Goal: Information Seeking & Learning: Compare options

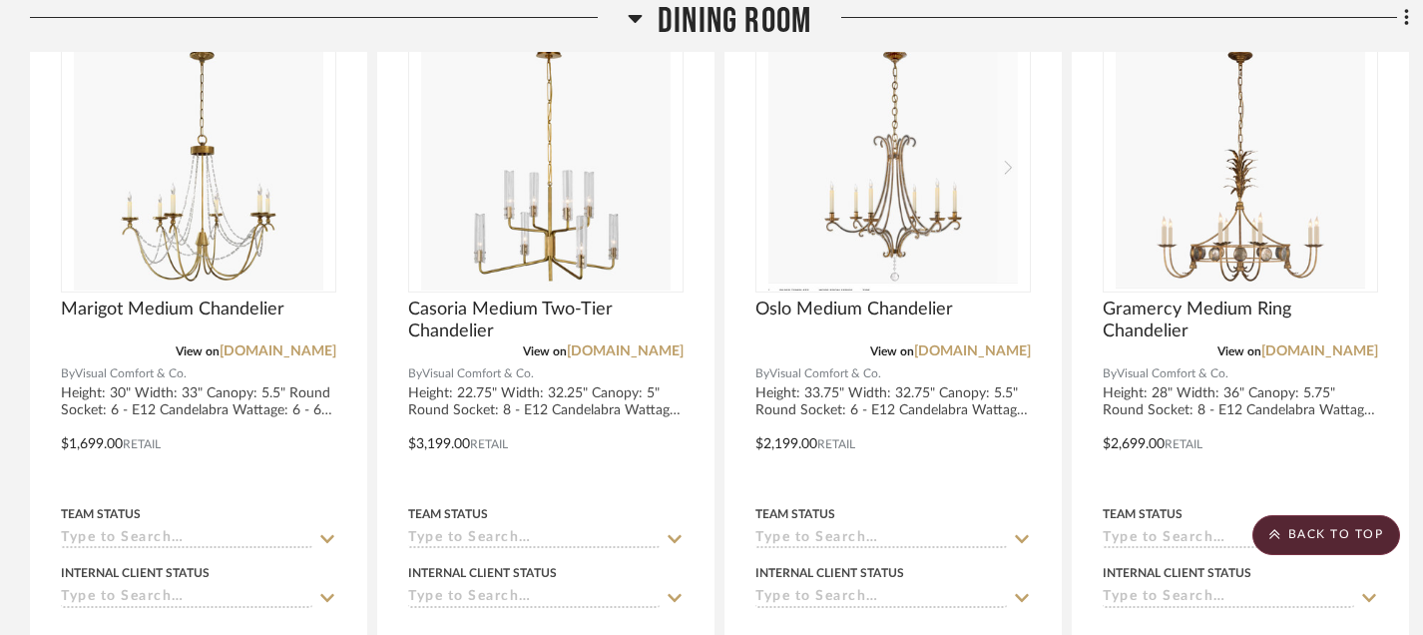
scroll to position [2670, 0]
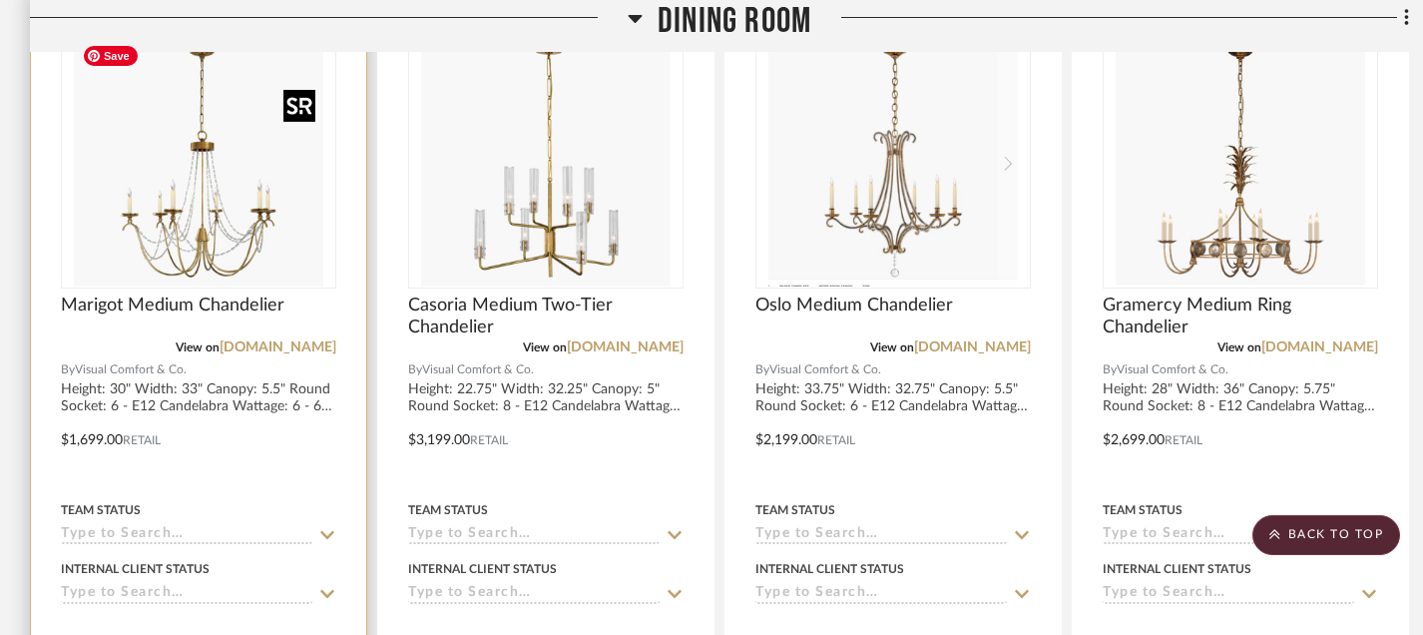
click at [163, 252] on img "0" at bounding box center [198, 161] width 249 height 249
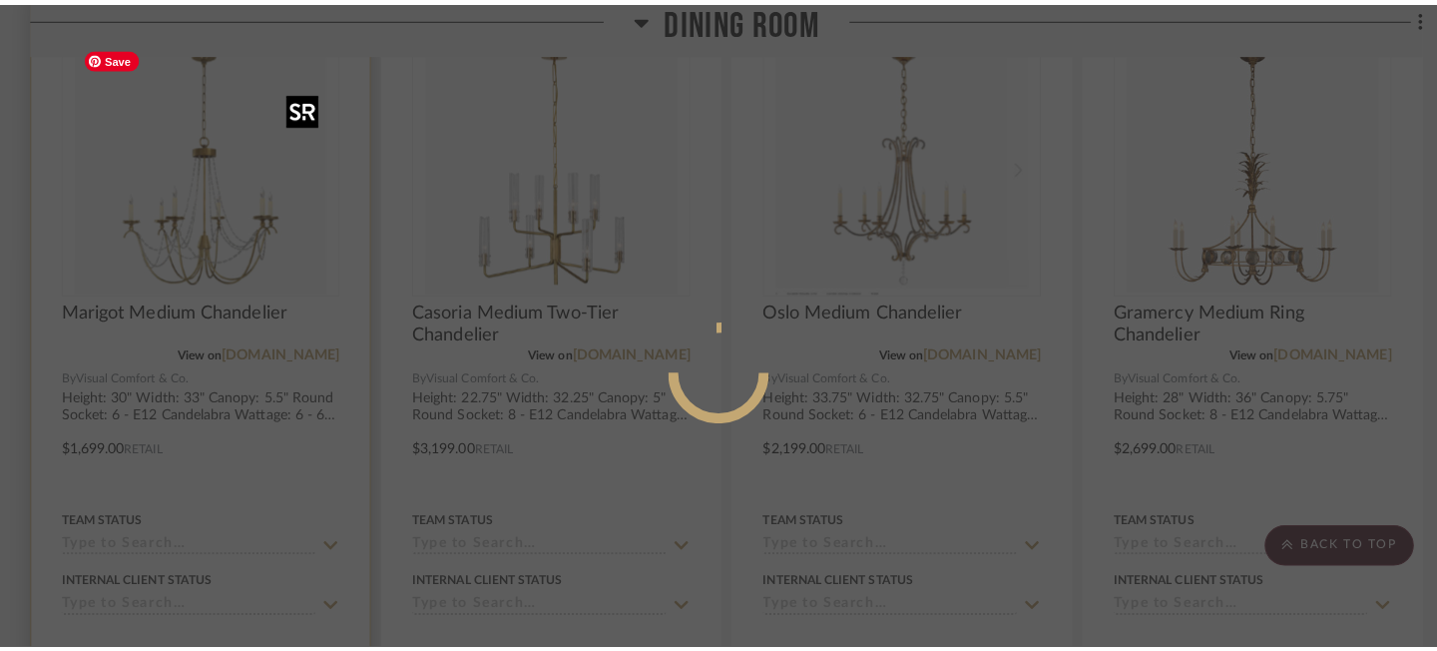
scroll to position [0, 0]
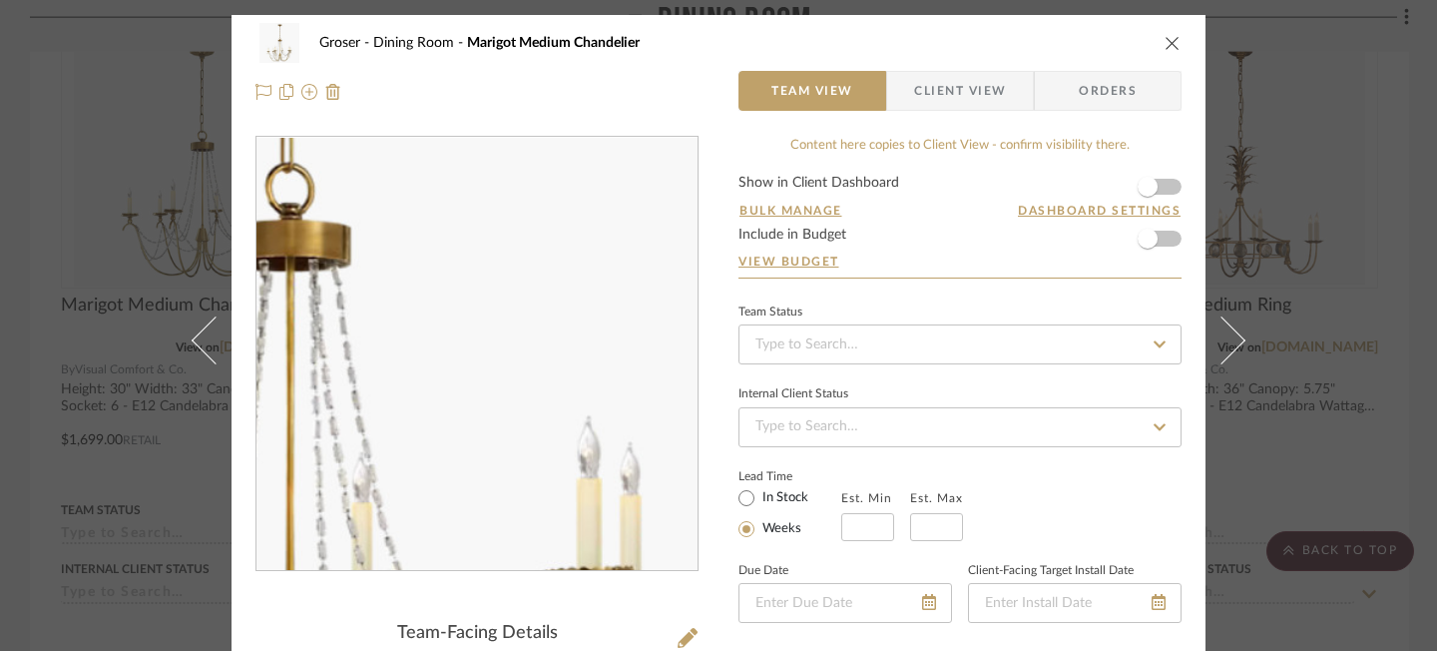
click at [539, 364] on img "0" at bounding box center [476, 354] width 433 height 433
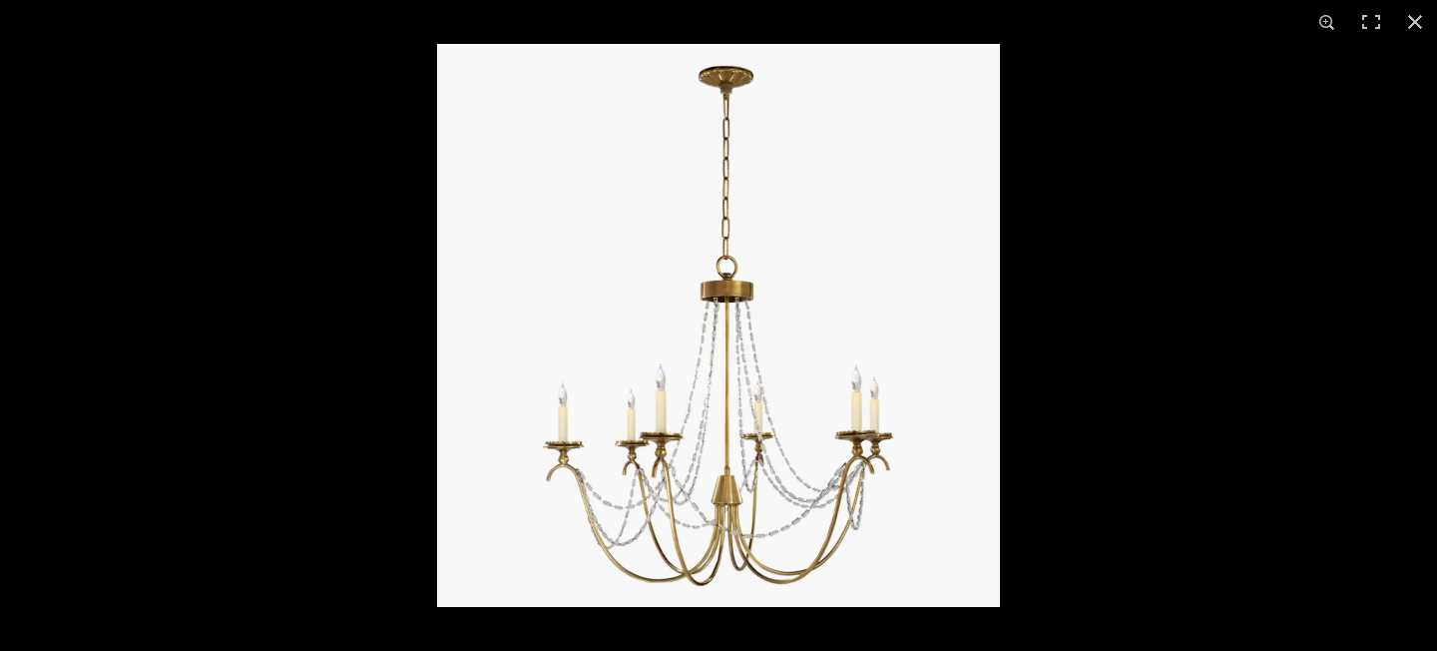
click at [779, 454] on img at bounding box center [718, 325] width 563 height 563
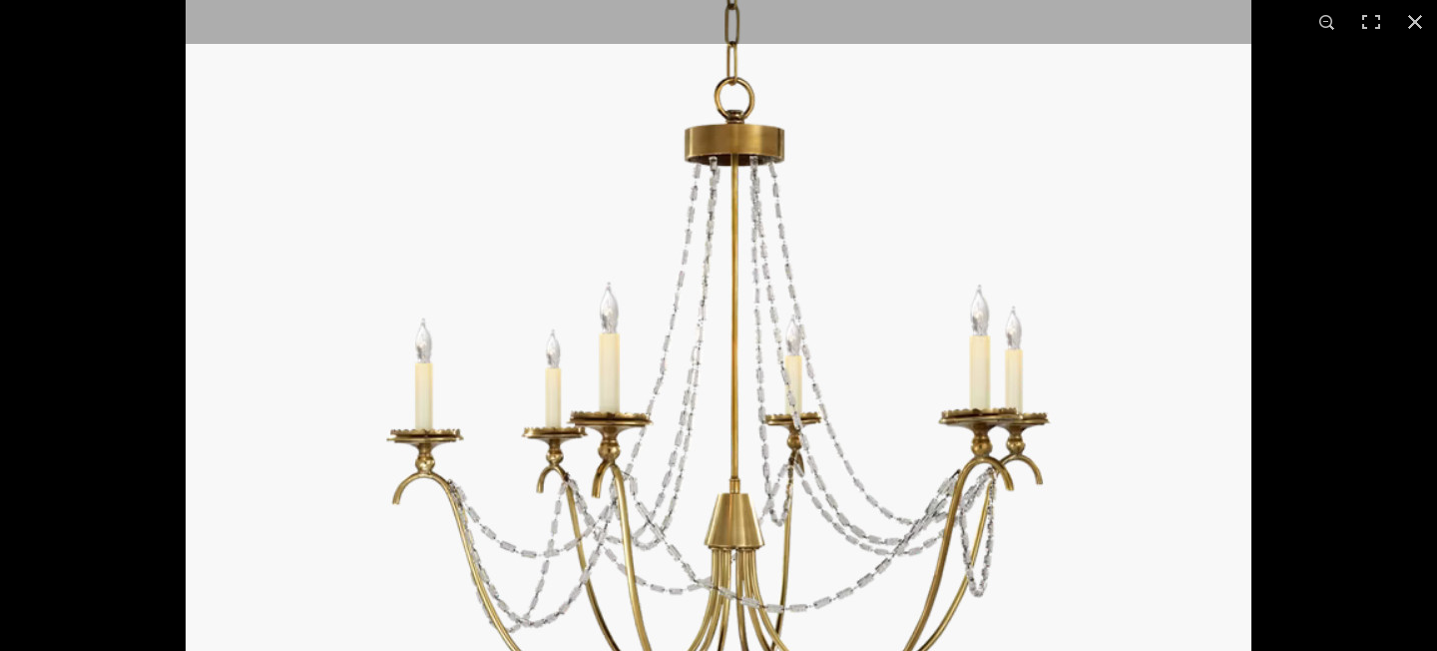
click at [778, 455] on img at bounding box center [719, 210] width 1066 height 1066
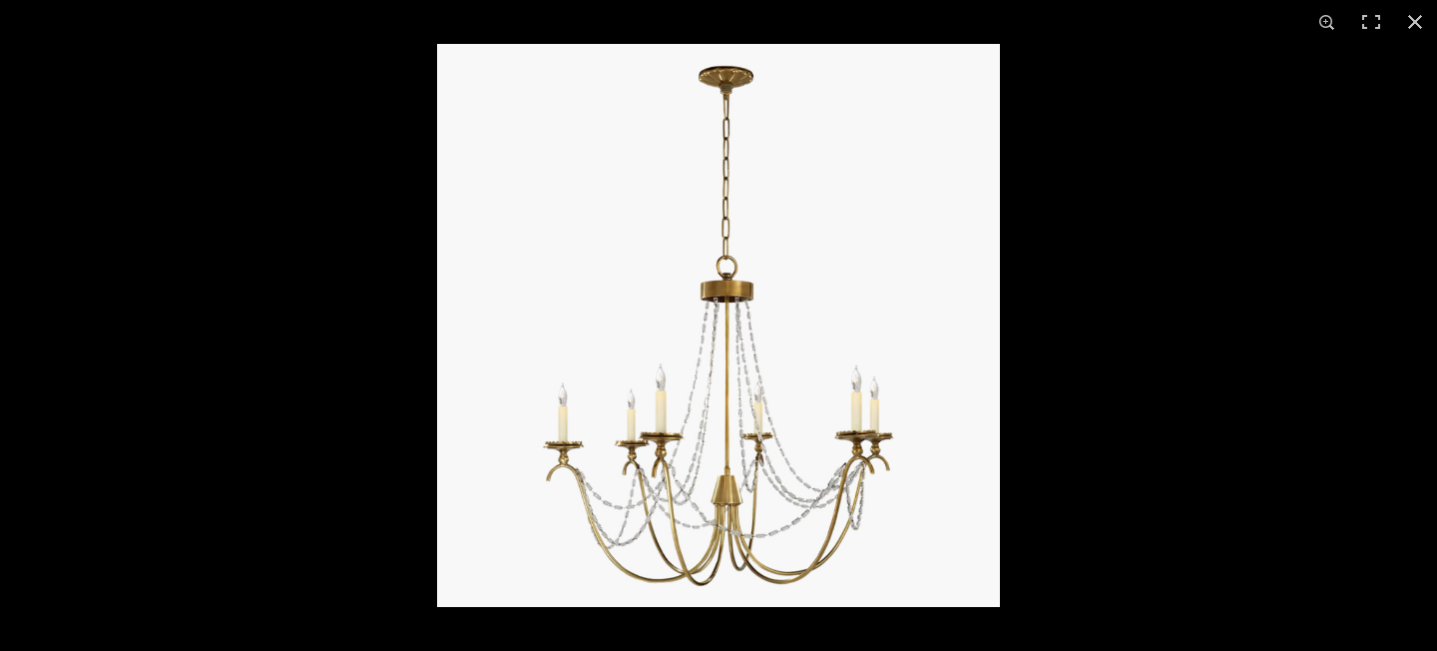
click at [778, 455] on img at bounding box center [718, 325] width 563 height 563
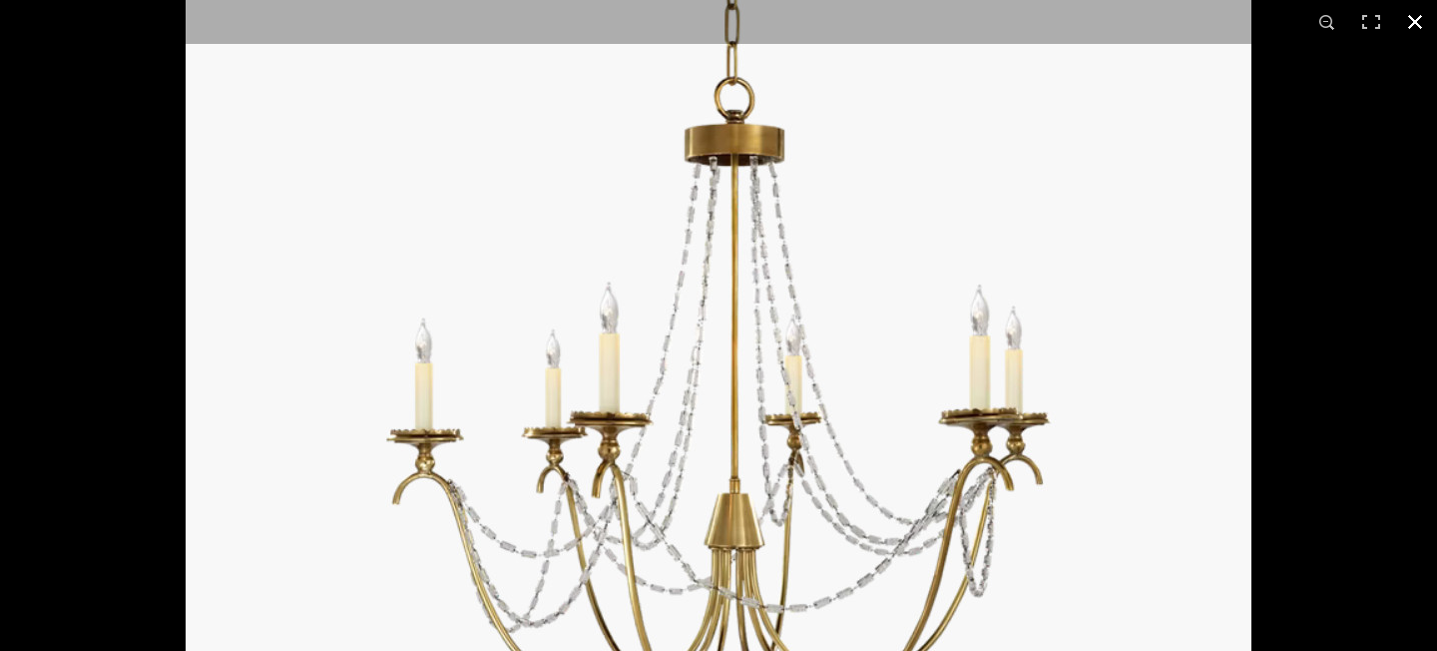
click at [1411, 14] on button at bounding box center [1415, 22] width 44 height 44
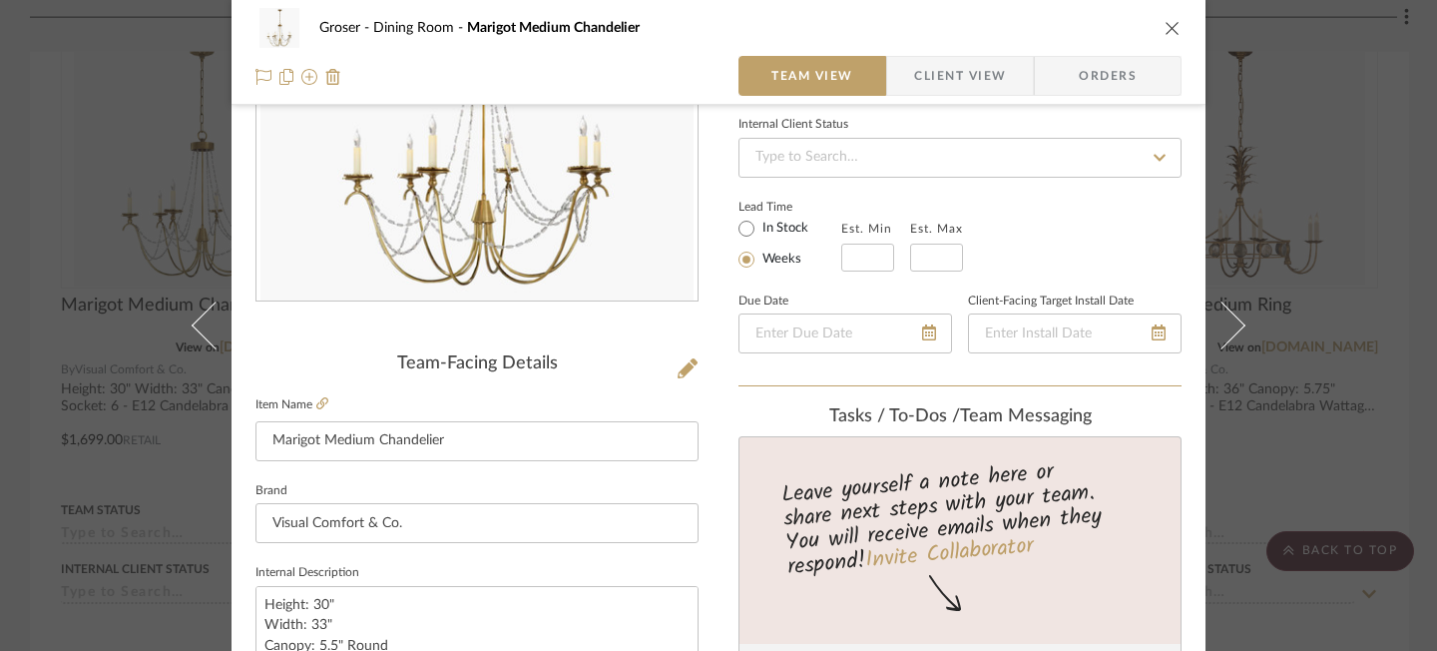
scroll to position [274, 0]
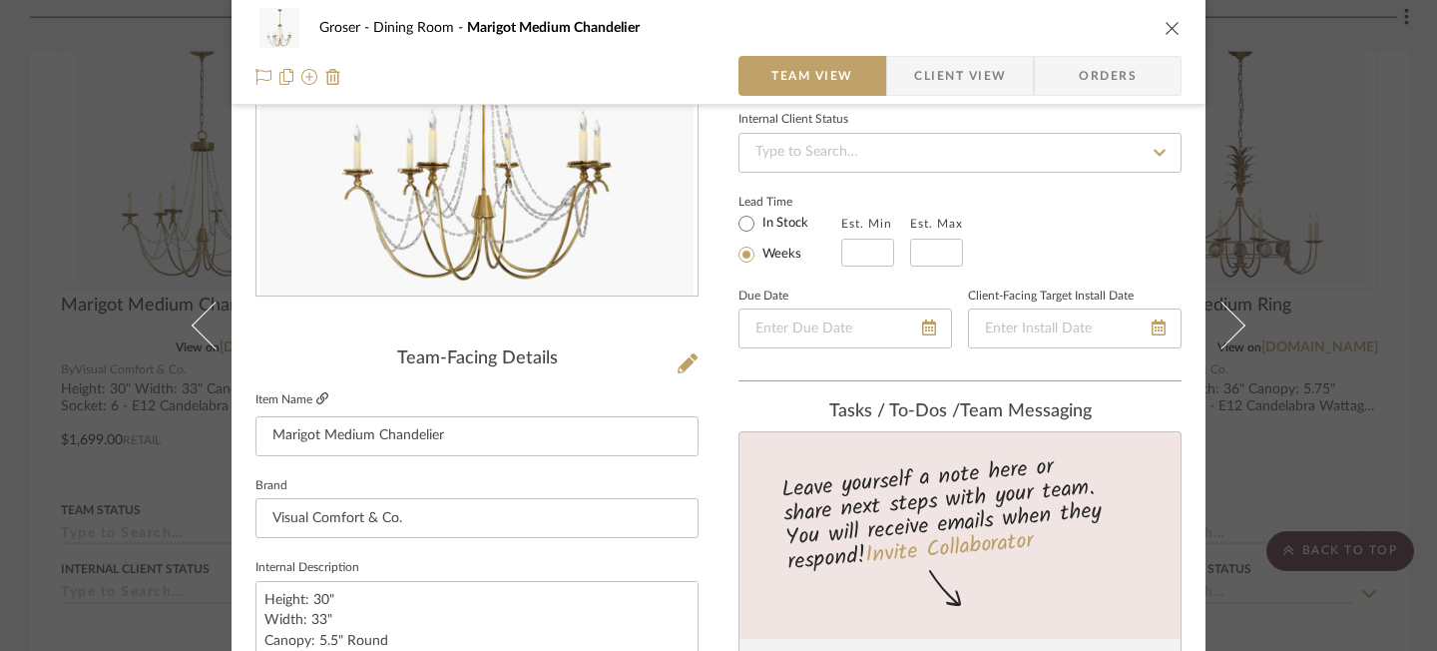
click at [316, 399] on icon at bounding box center [322, 398] width 12 height 12
click at [1166, 27] on icon "close" at bounding box center [1173, 28] width 16 height 16
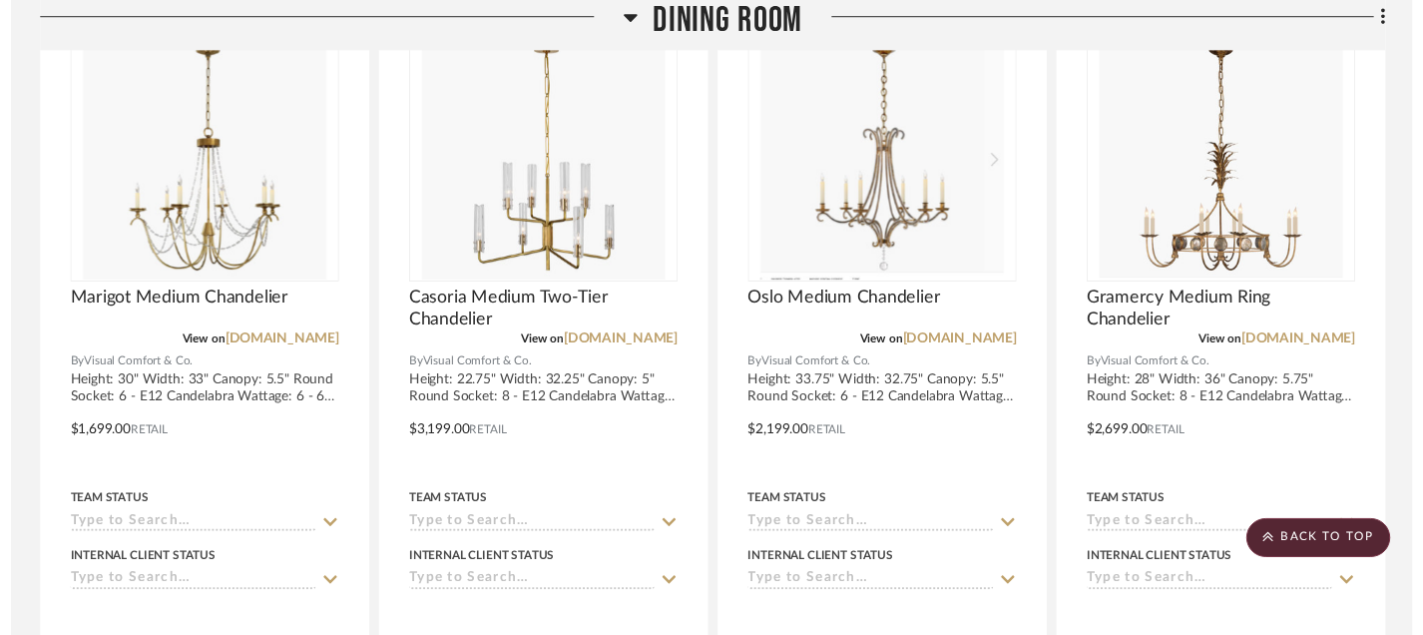
scroll to position [2670, 0]
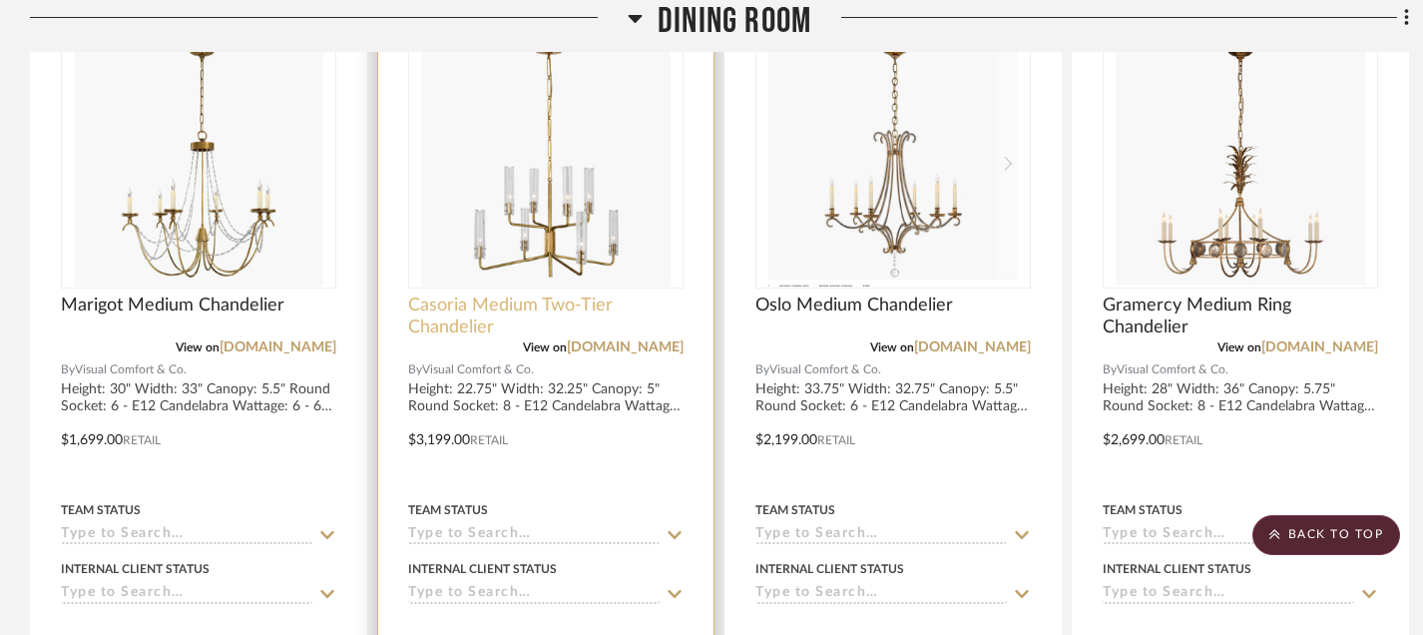
click at [493, 307] on span "Casoria Medium Two-Tier Chandelier" at bounding box center [545, 316] width 275 height 44
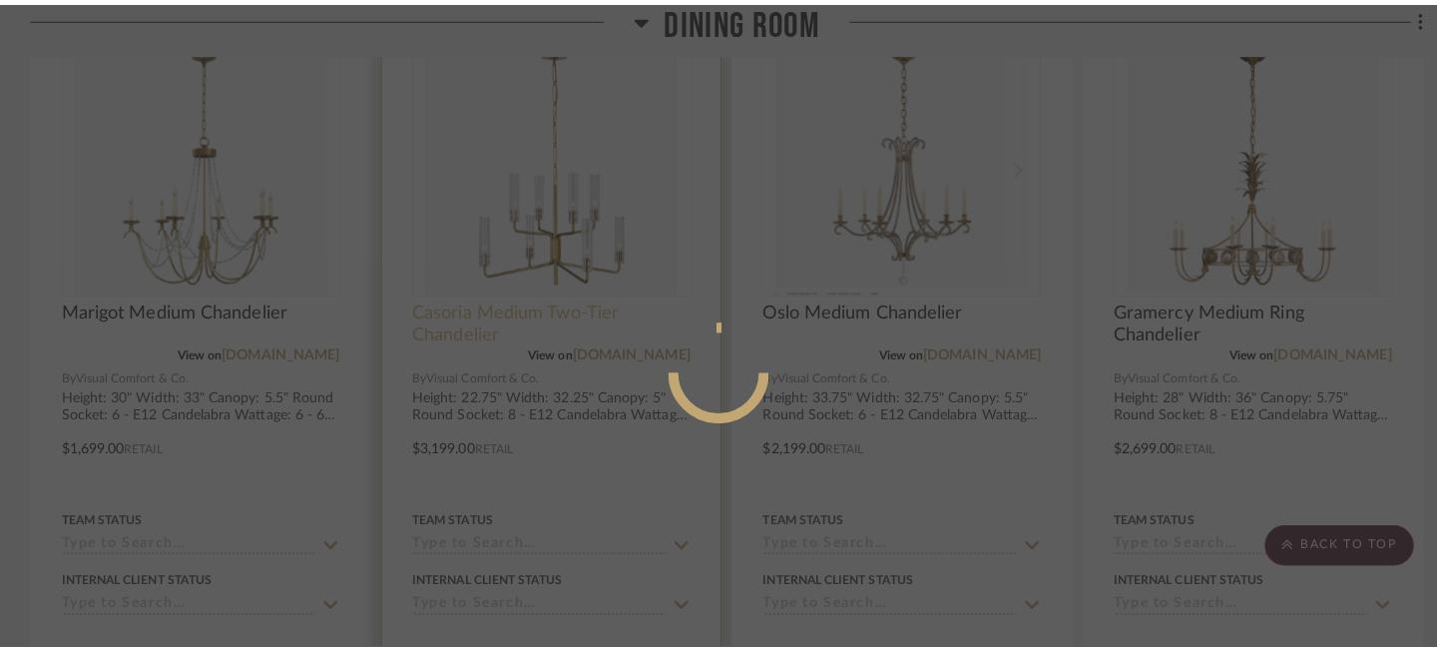
scroll to position [0, 0]
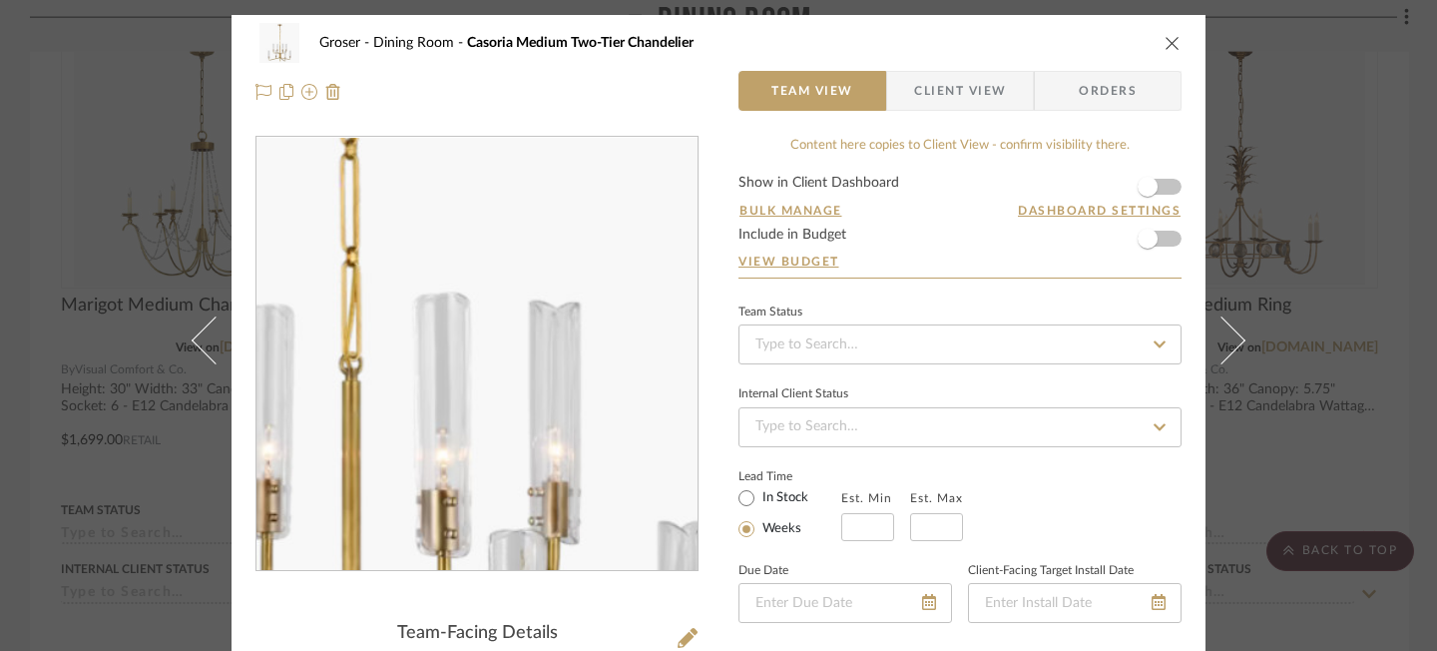
click at [519, 382] on img "0" at bounding box center [476, 354] width 433 height 433
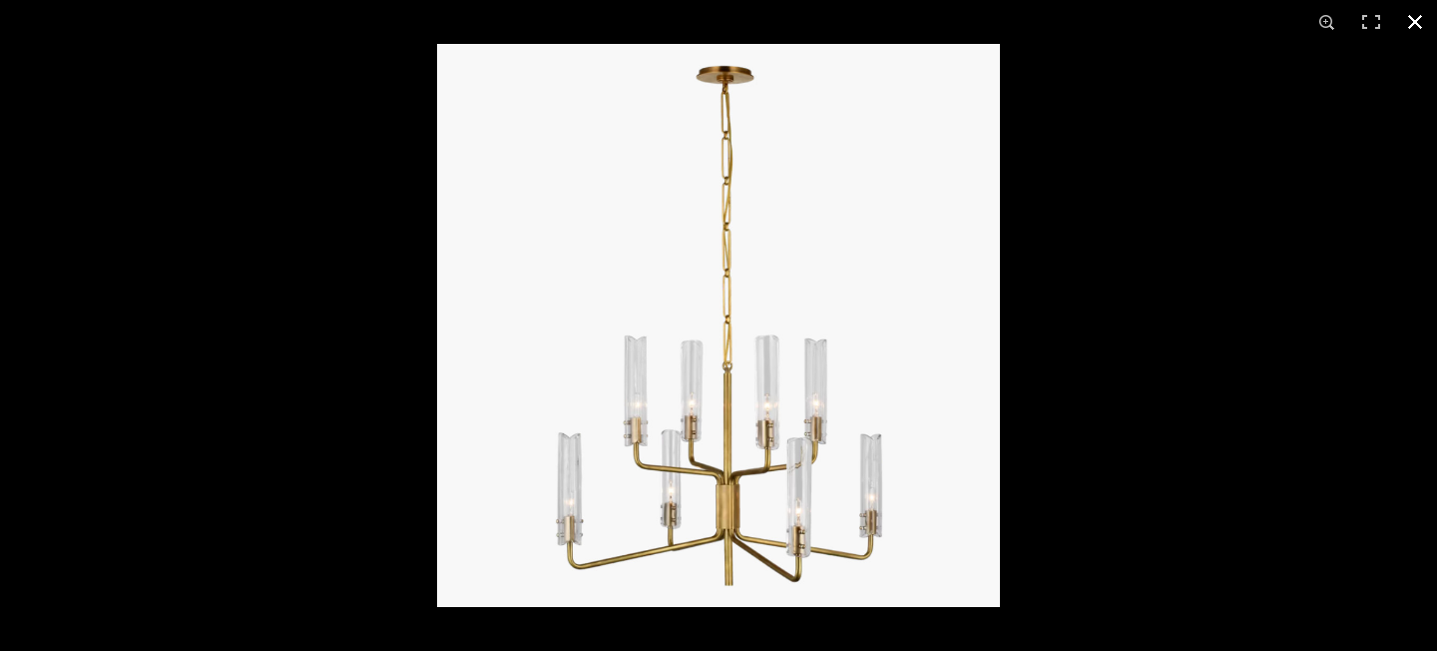
click at [1417, 21] on button at bounding box center [1415, 22] width 44 height 44
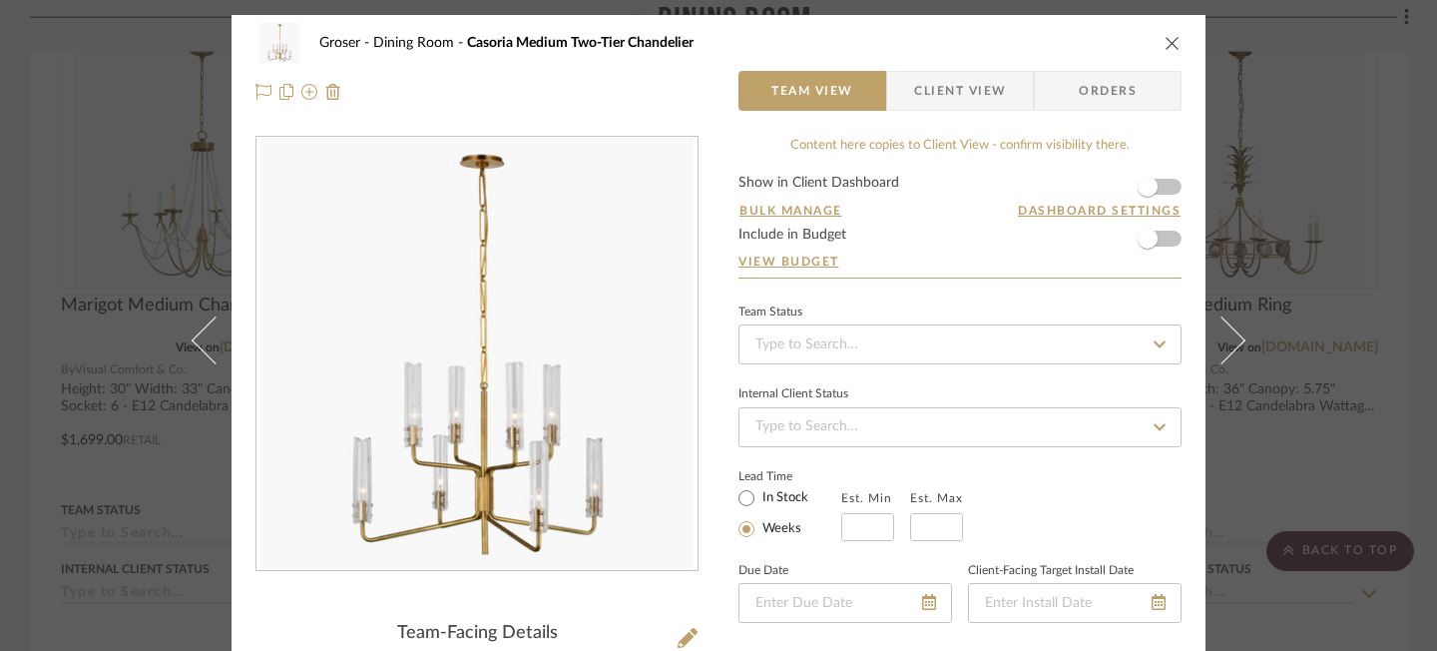
click at [1165, 38] on icon "close" at bounding box center [1173, 43] width 16 height 16
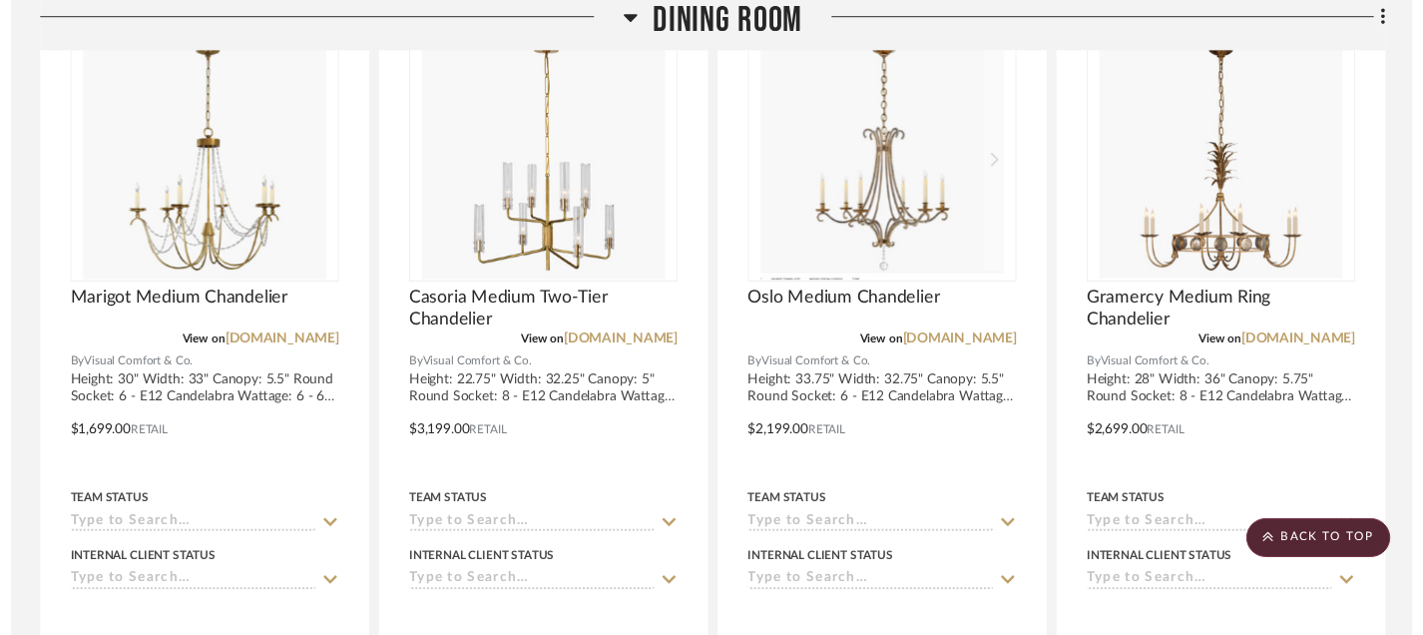
scroll to position [2670, 0]
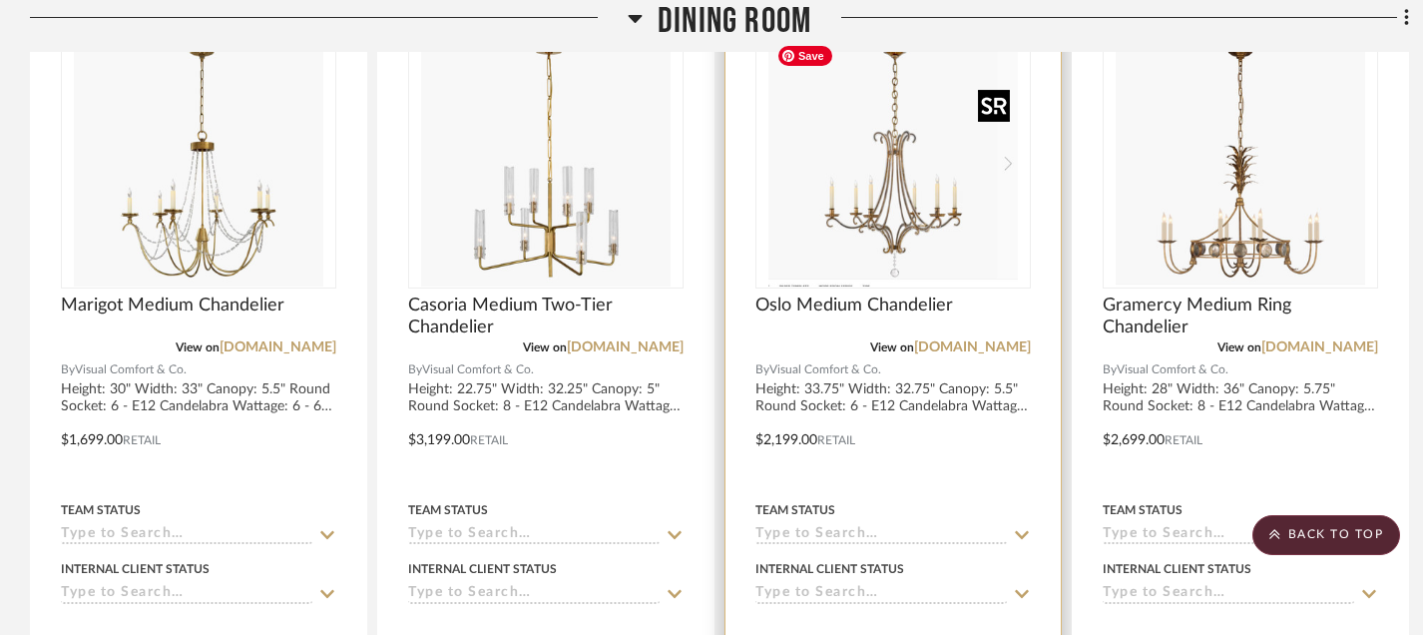
click at [839, 259] on img "0" at bounding box center [892, 161] width 249 height 249
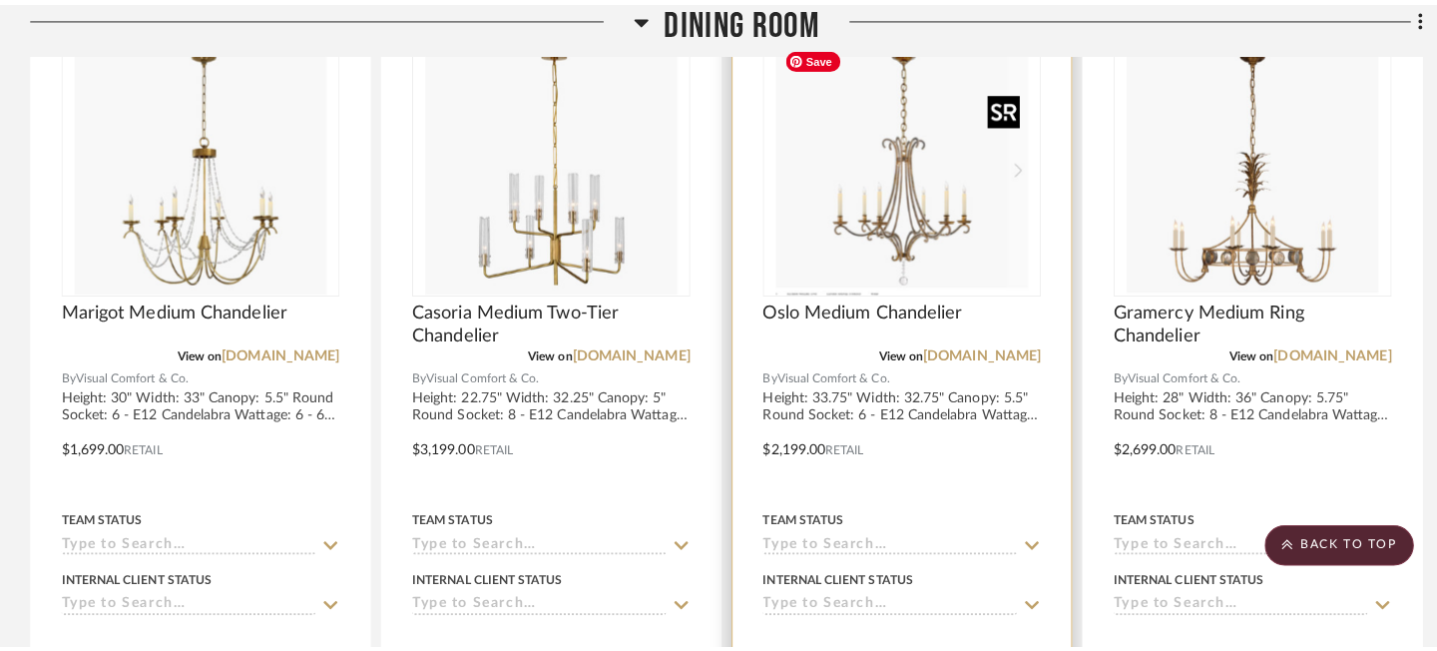
scroll to position [0, 0]
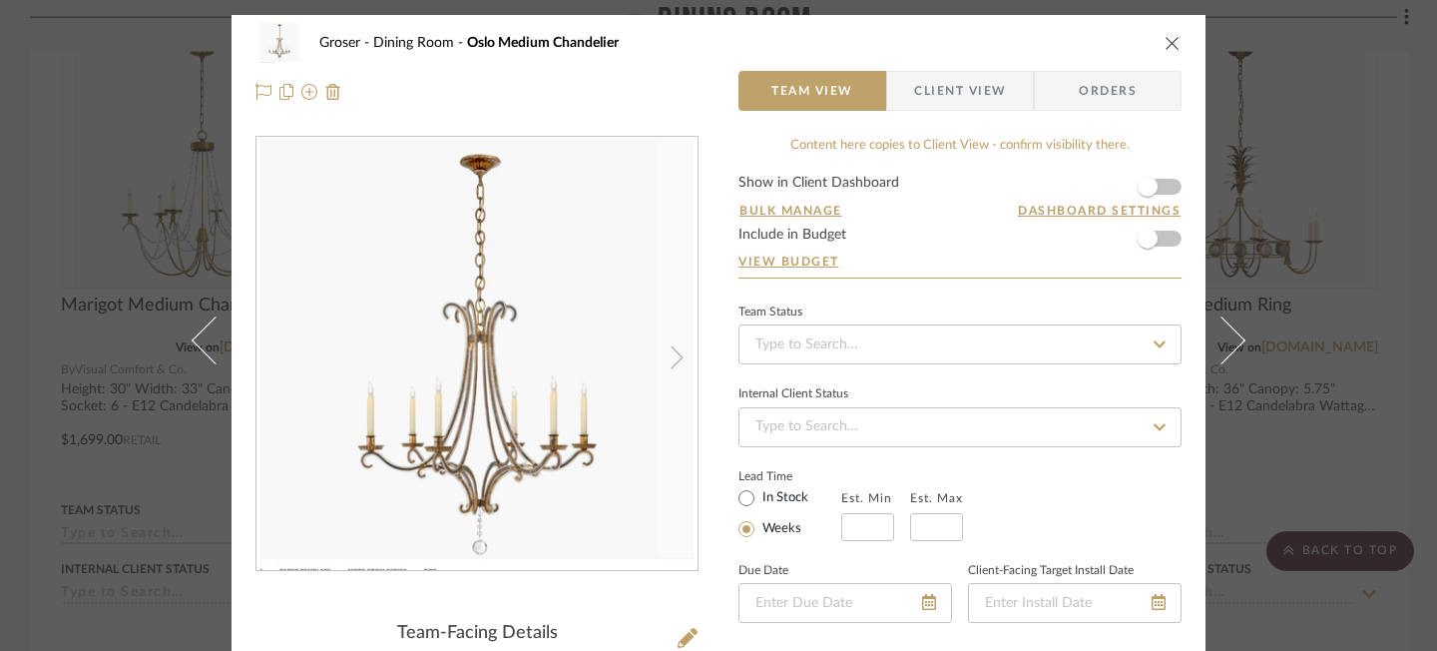
click at [1165, 42] on icon "close" at bounding box center [1173, 43] width 16 height 16
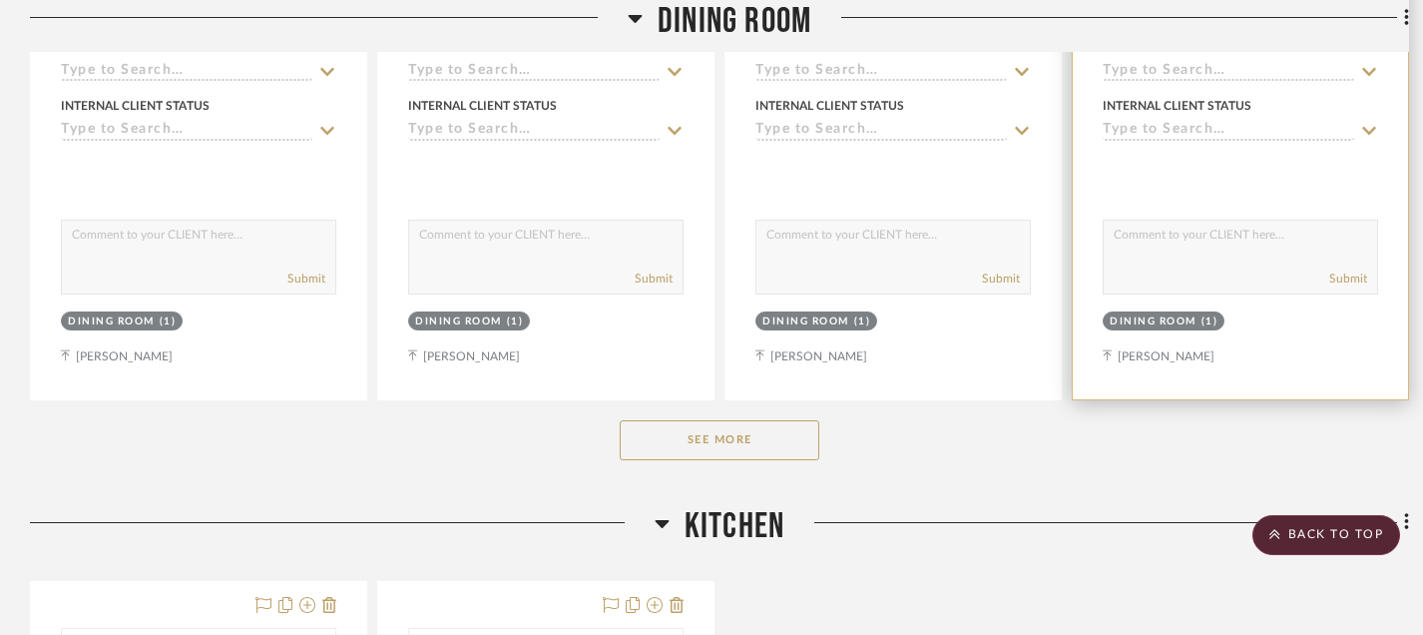
scroll to position [3142, 0]
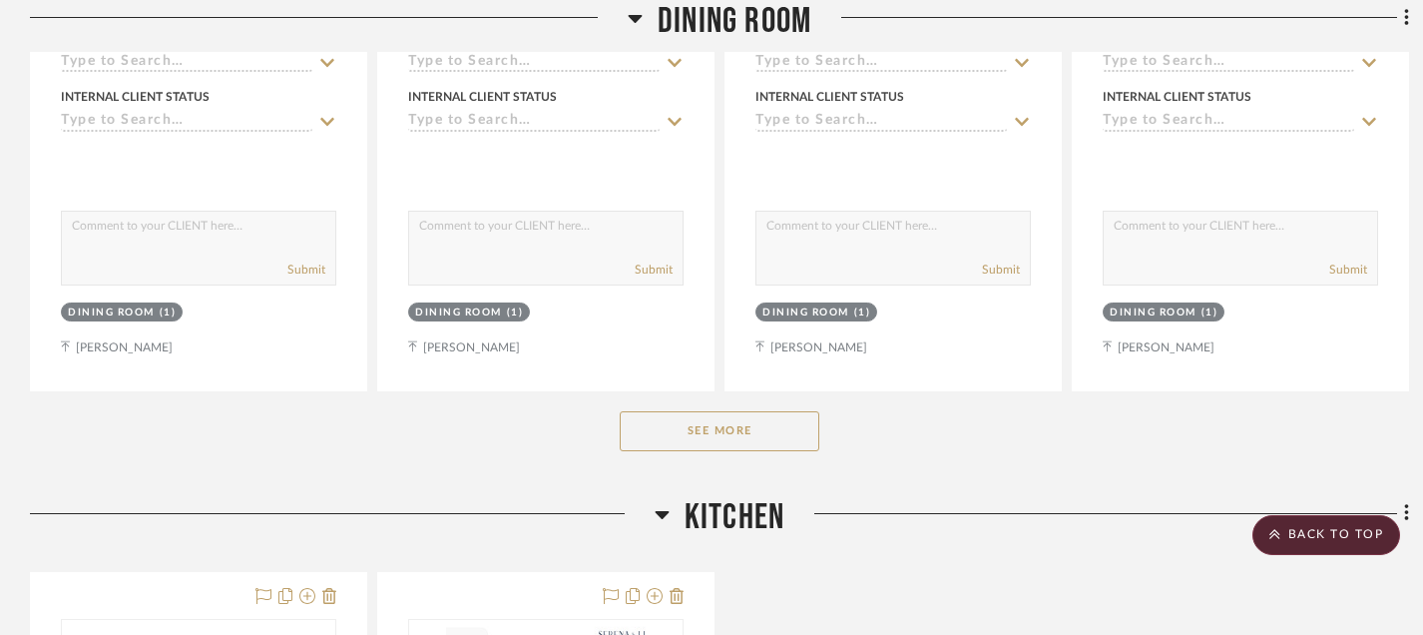
click at [717, 429] on button "See More" at bounding box center [720, 431] width 200 height 40
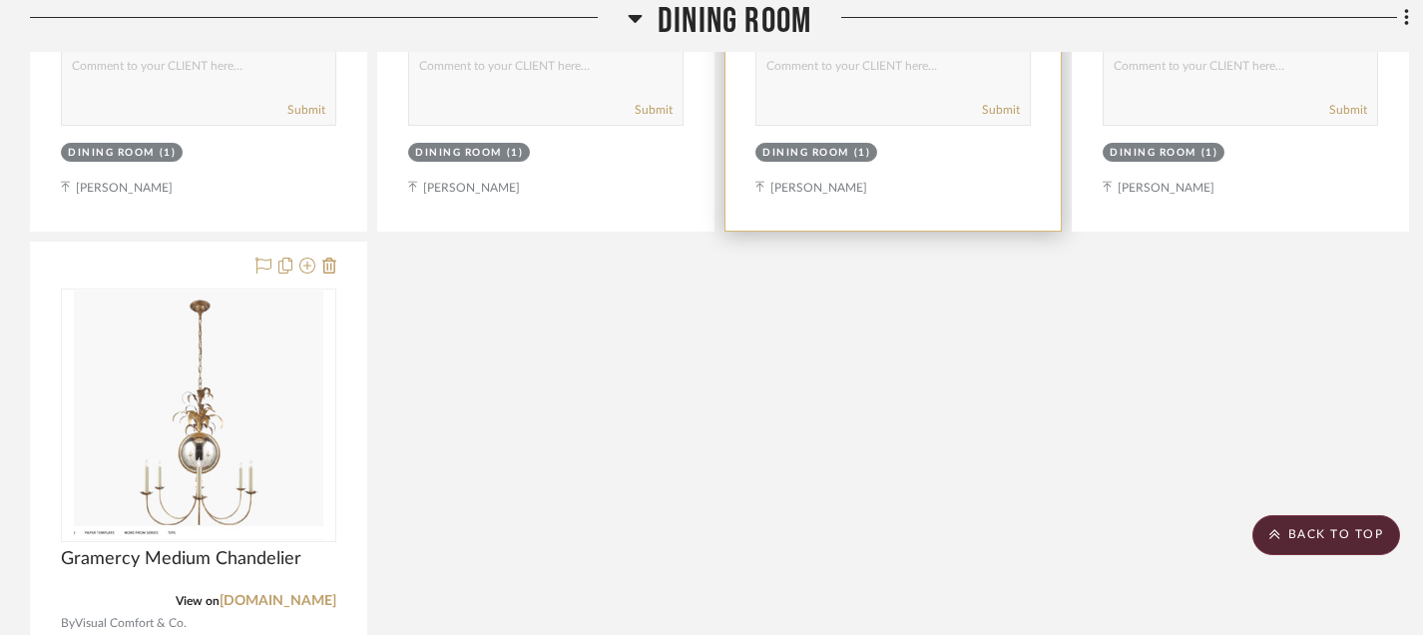
scroll to position [3528, 0]
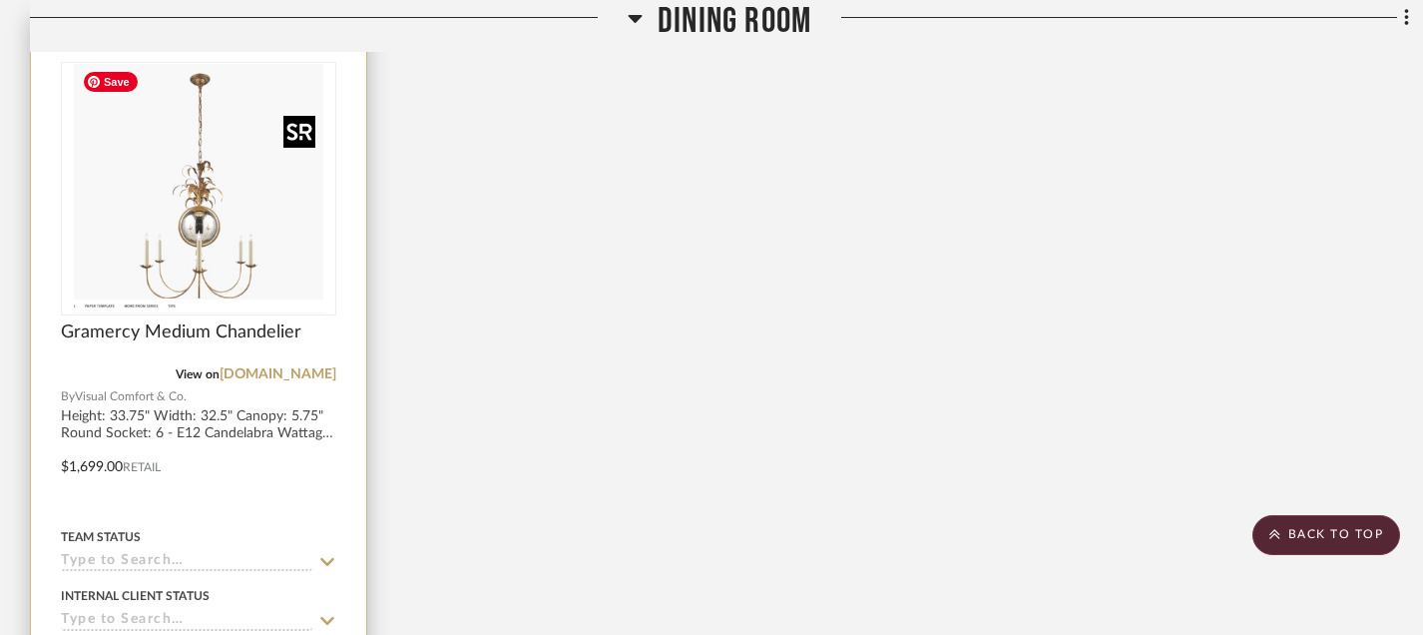
click at [216, 247] on img "0" at bounding box center [198, 188] width 249 height 249
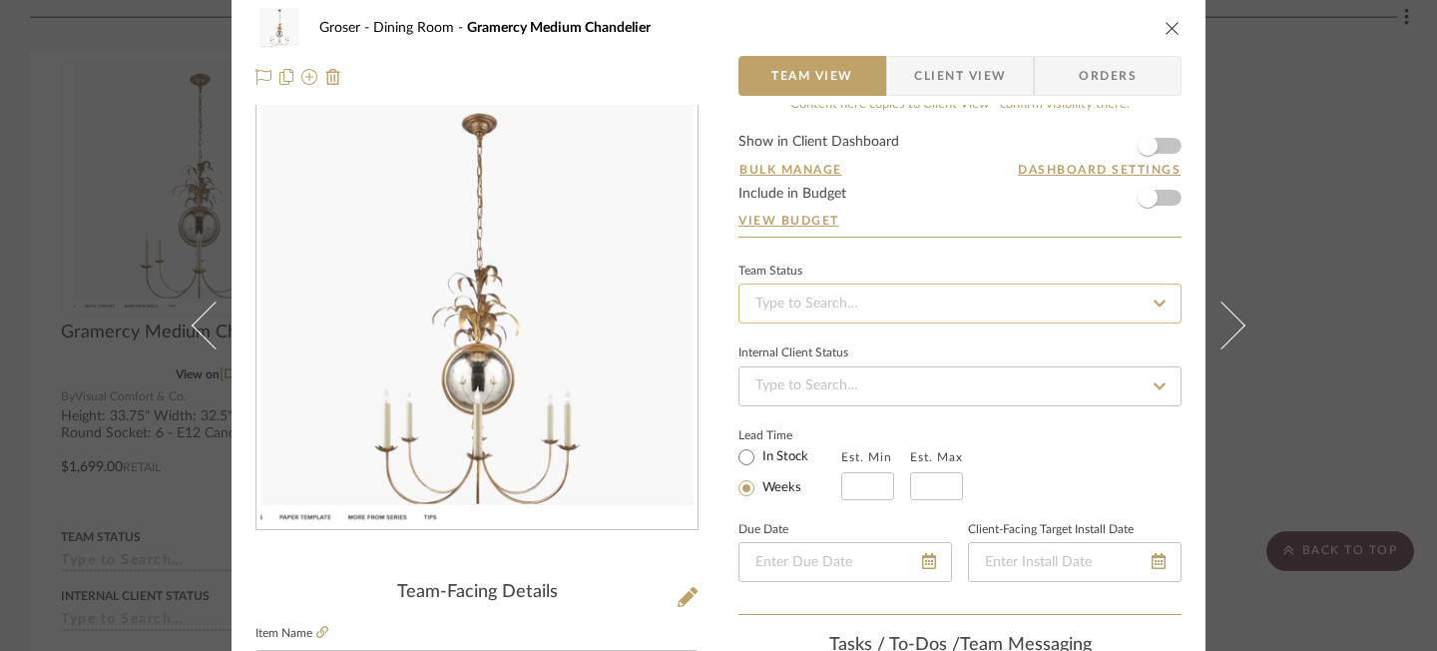
scroll to position [0, 0]
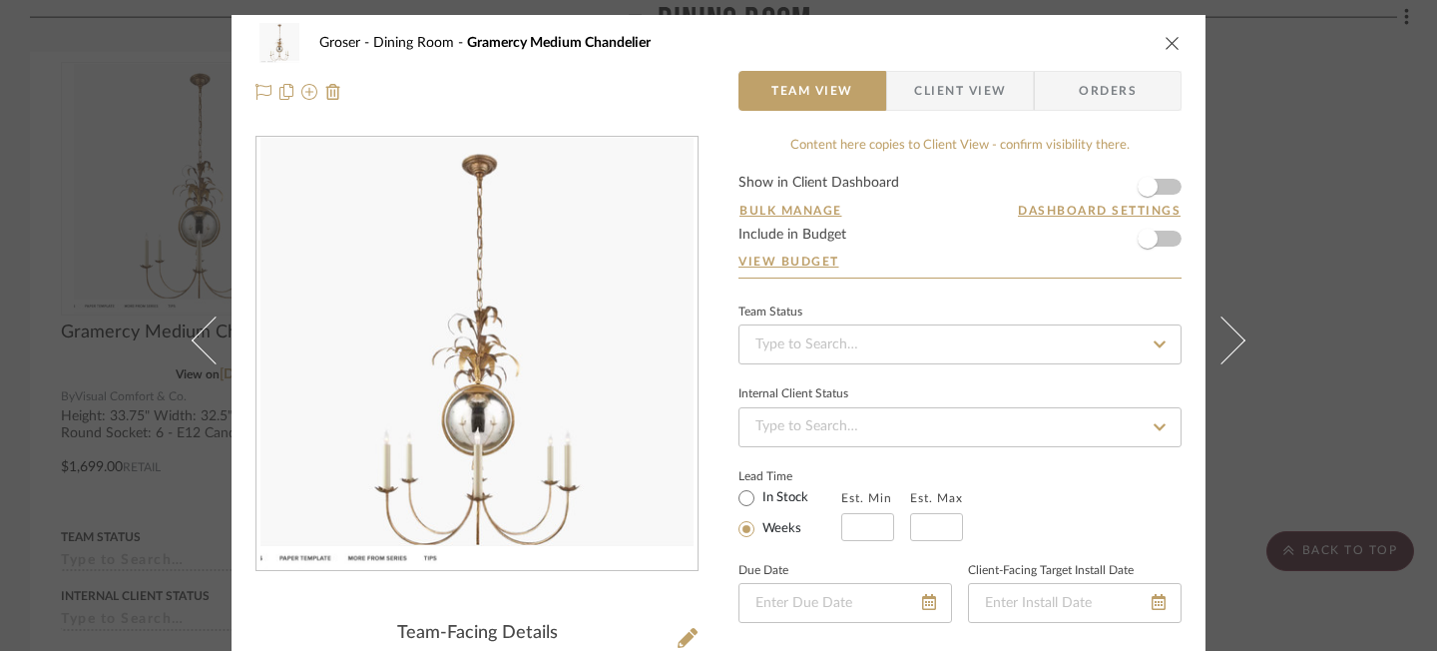
click at [1165, 44] on icon "close" at bounding box center [1173, 43] width 16 height 16
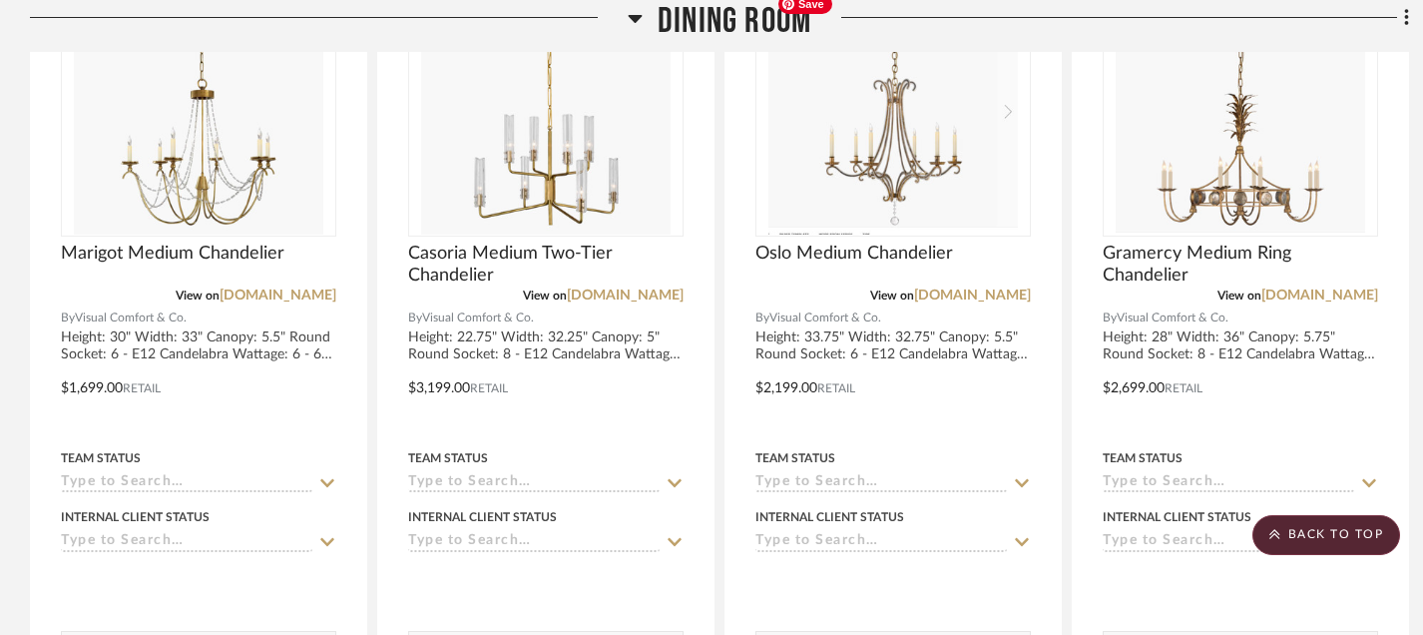
scroll to position [2717, 0]
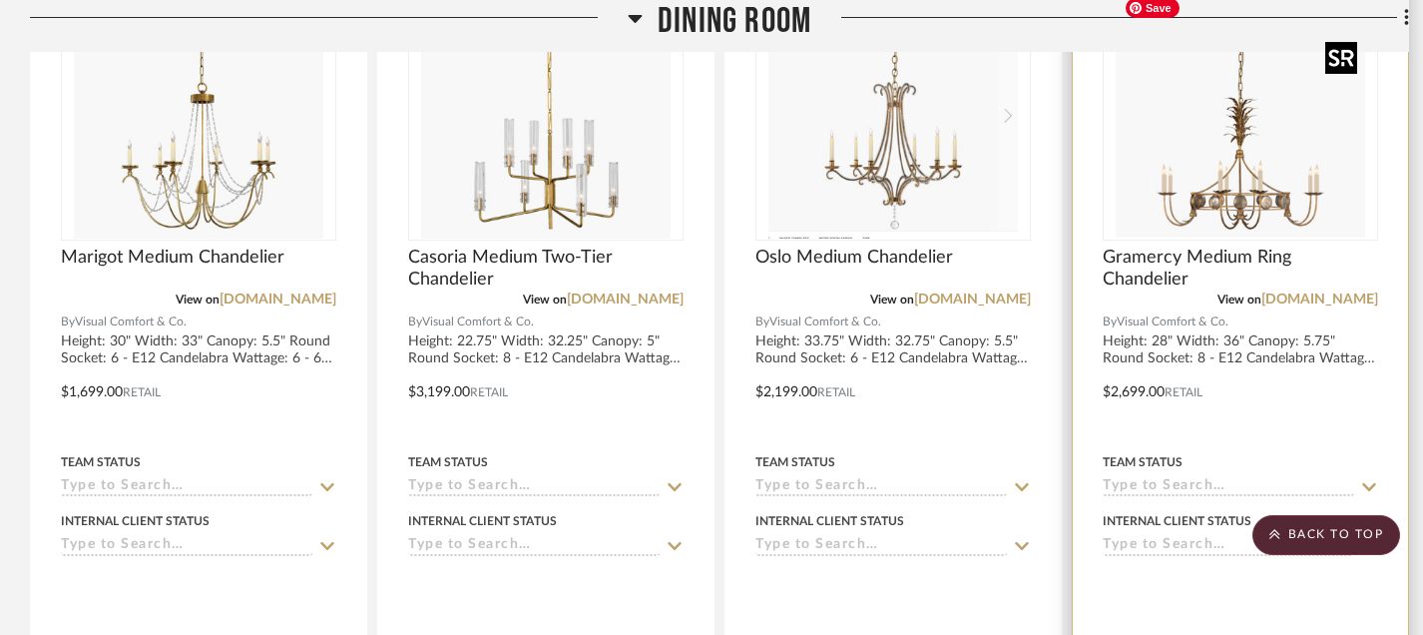
click at [1225, 182] on img "0" at bounding box center [1240, 113] width 249 height 249
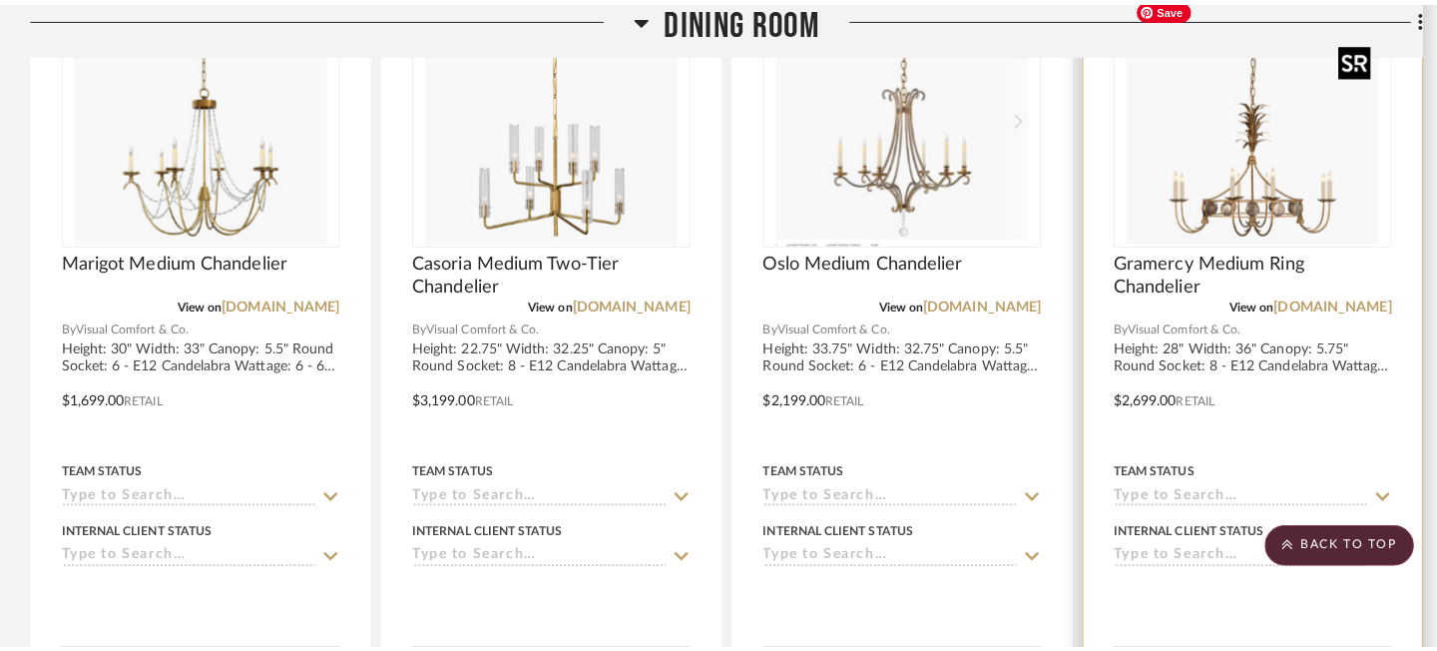
scroll to position [0, 0]
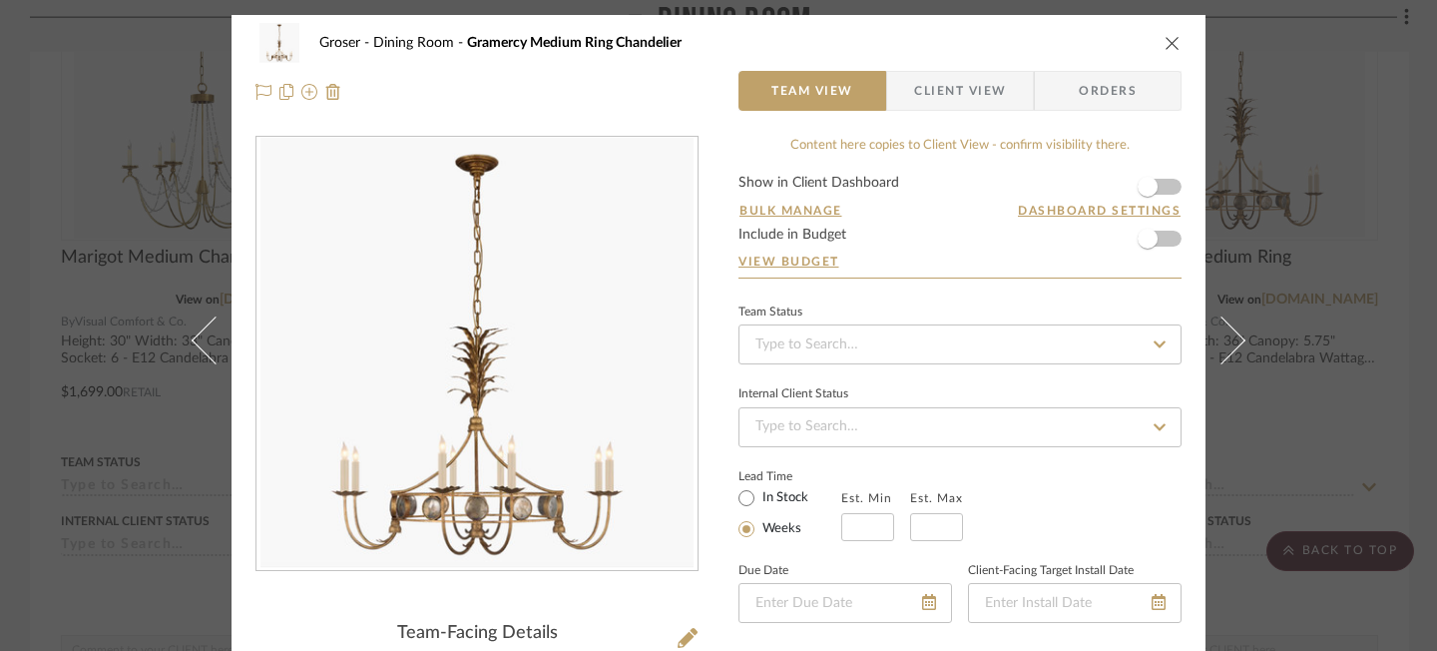
click at [1165, 46] on icon "close" at bounding box center [1173, 43] width 16 height 16
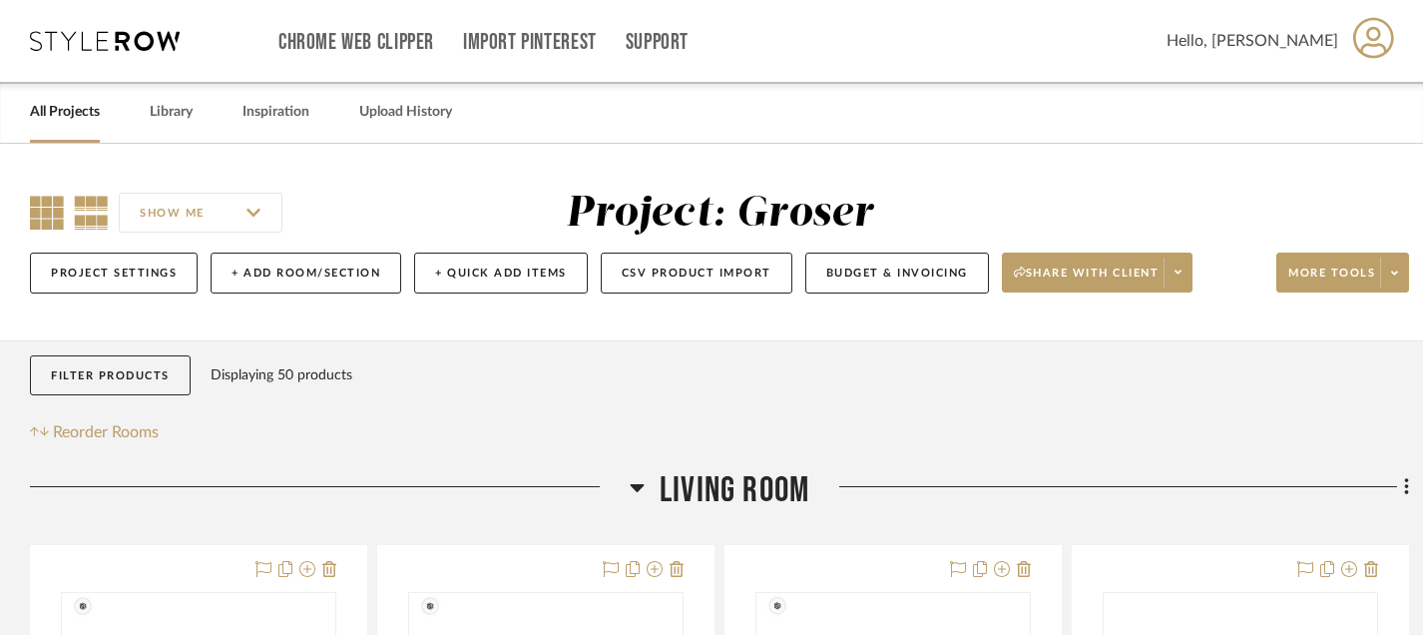
click at [48, 203] on icon at bounding box center [47, 213] width 34 height 34
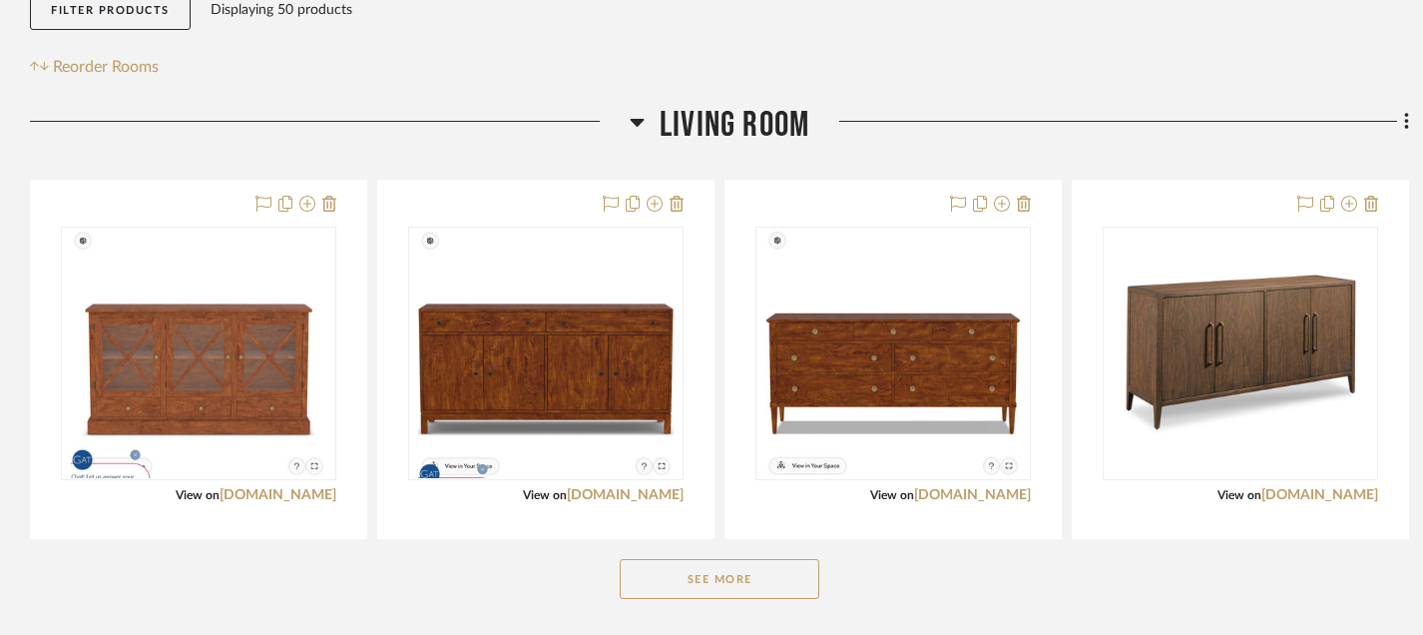
scroll to position [533, 0]
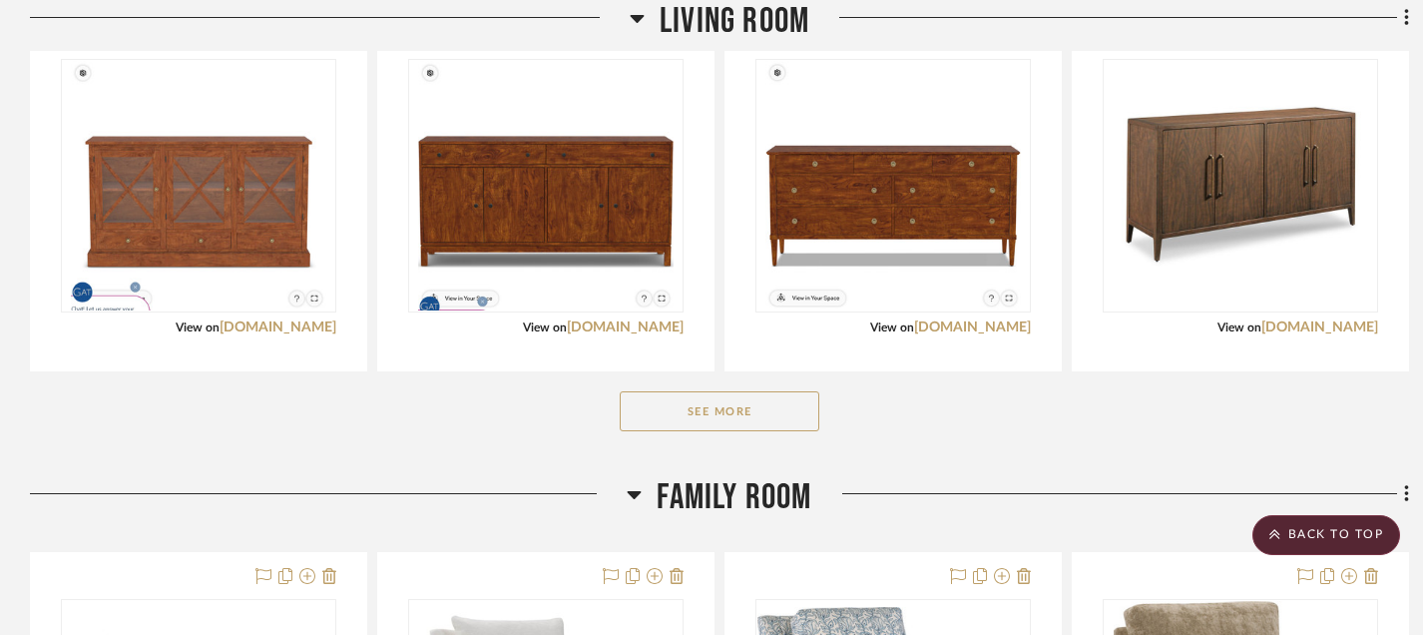
click at [696, 410] on button "See More" at bounding box center [720, 411] width 200 height 40
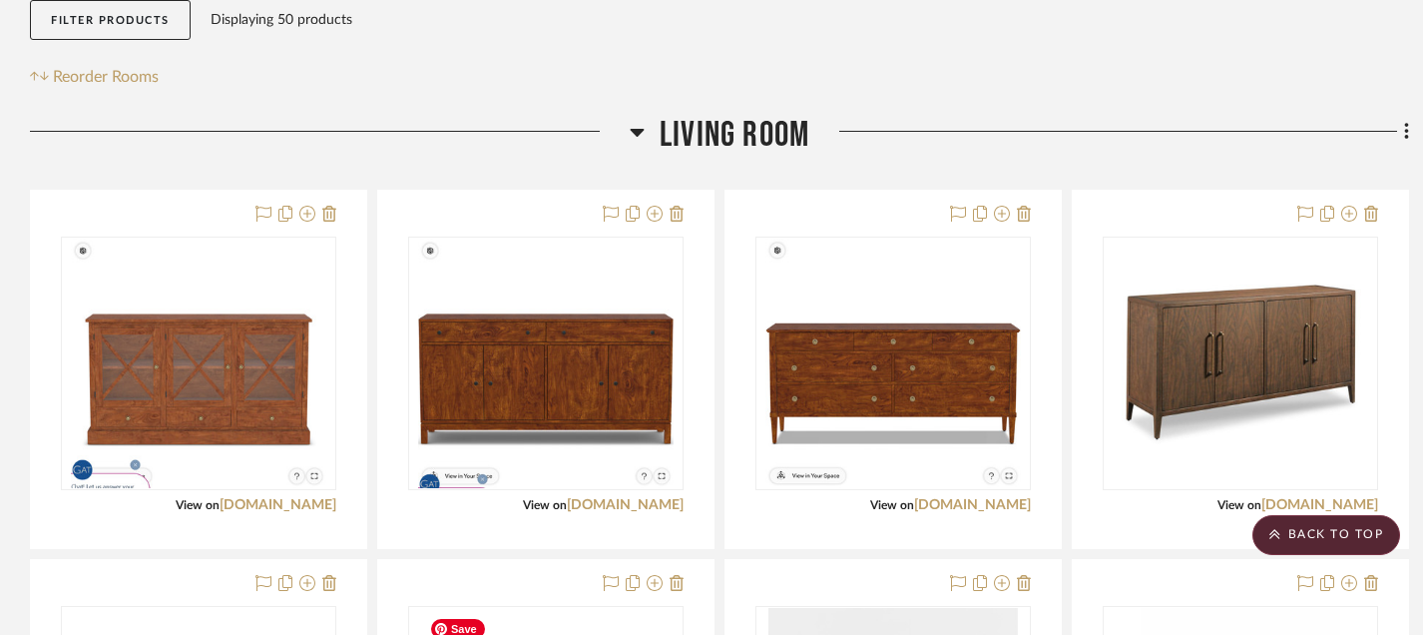
scroll to position [341, 0]
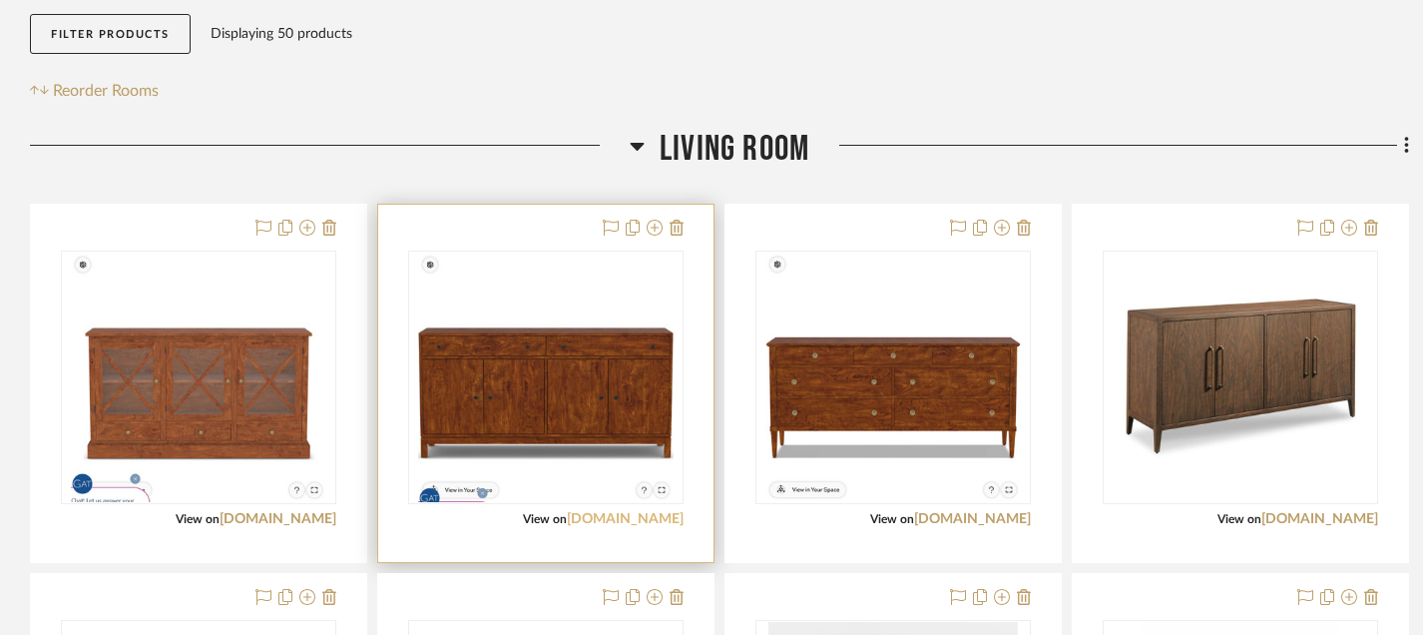
click at [620, 522] on link "[DOMAIN_NAME]" at bounding box center [625, 519] width 117 height 14
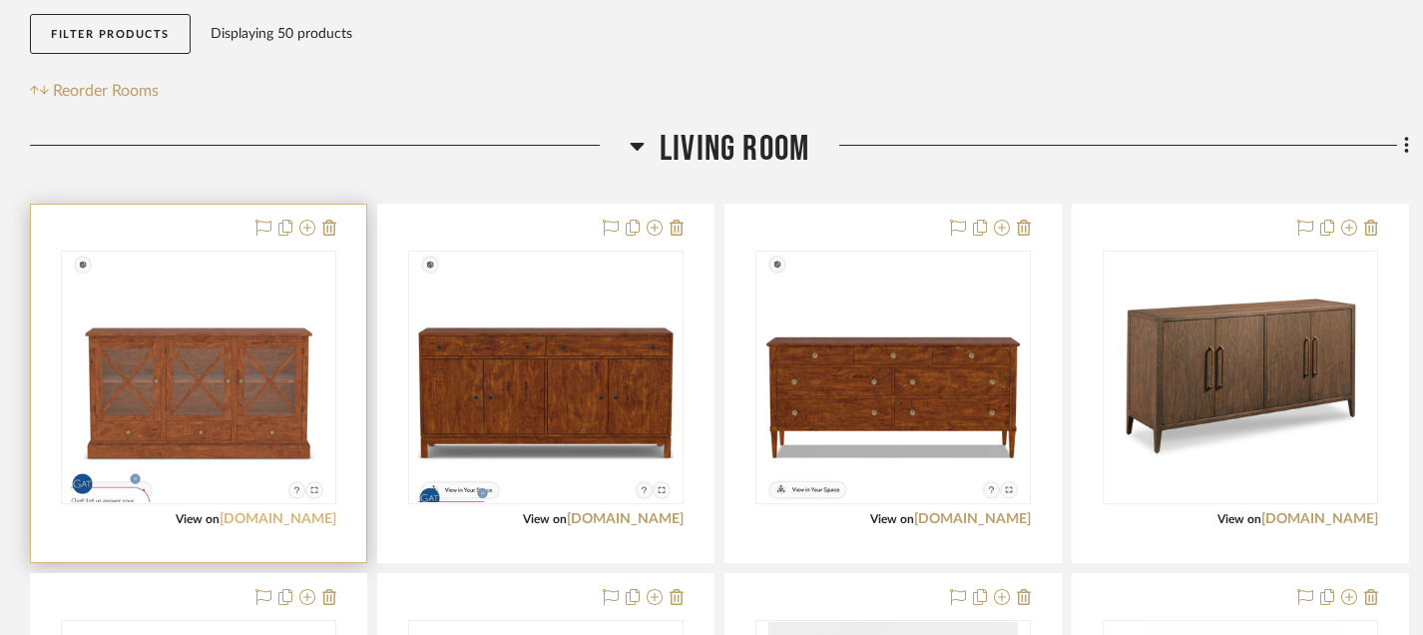
click at [277, 519] on link "[DOMAIN_NAME]" at bounding box center [278, 519] width 117 height 14
click at [329, 234] on icon at bounding box center [329, 228] width 14 height 16
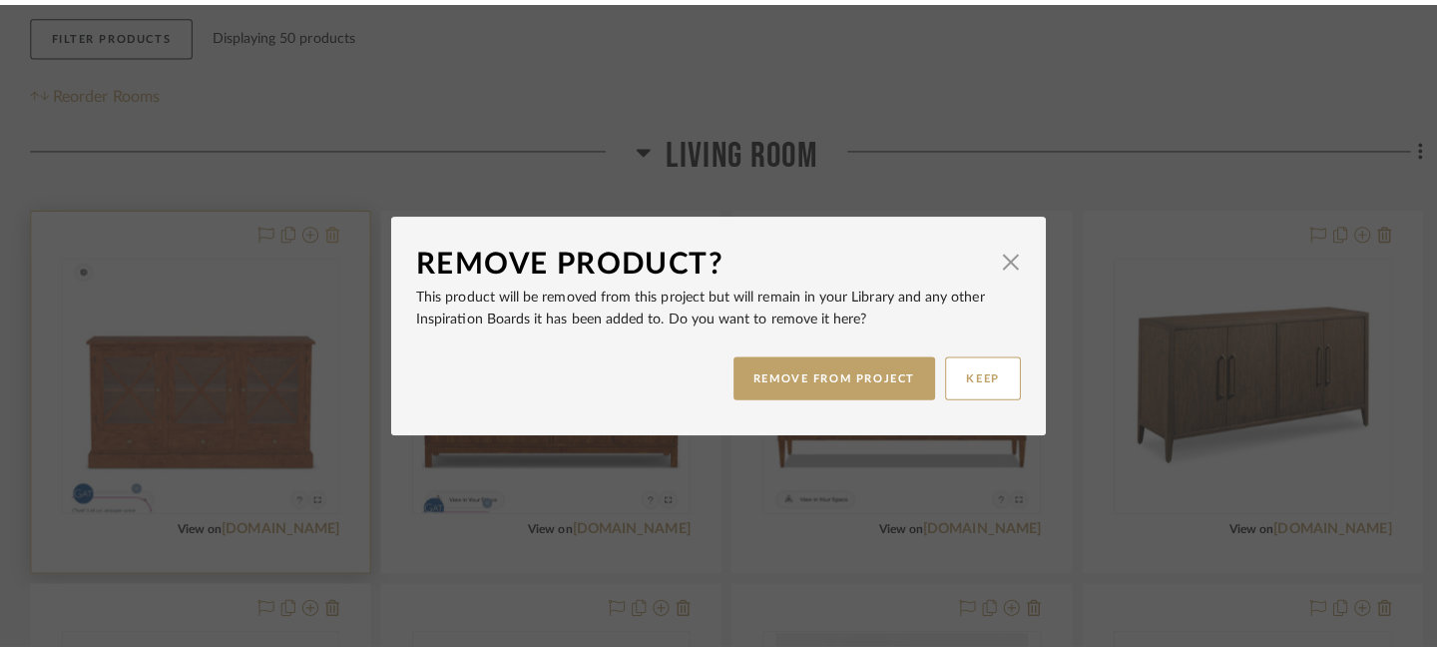
scroll to position [0, 0]
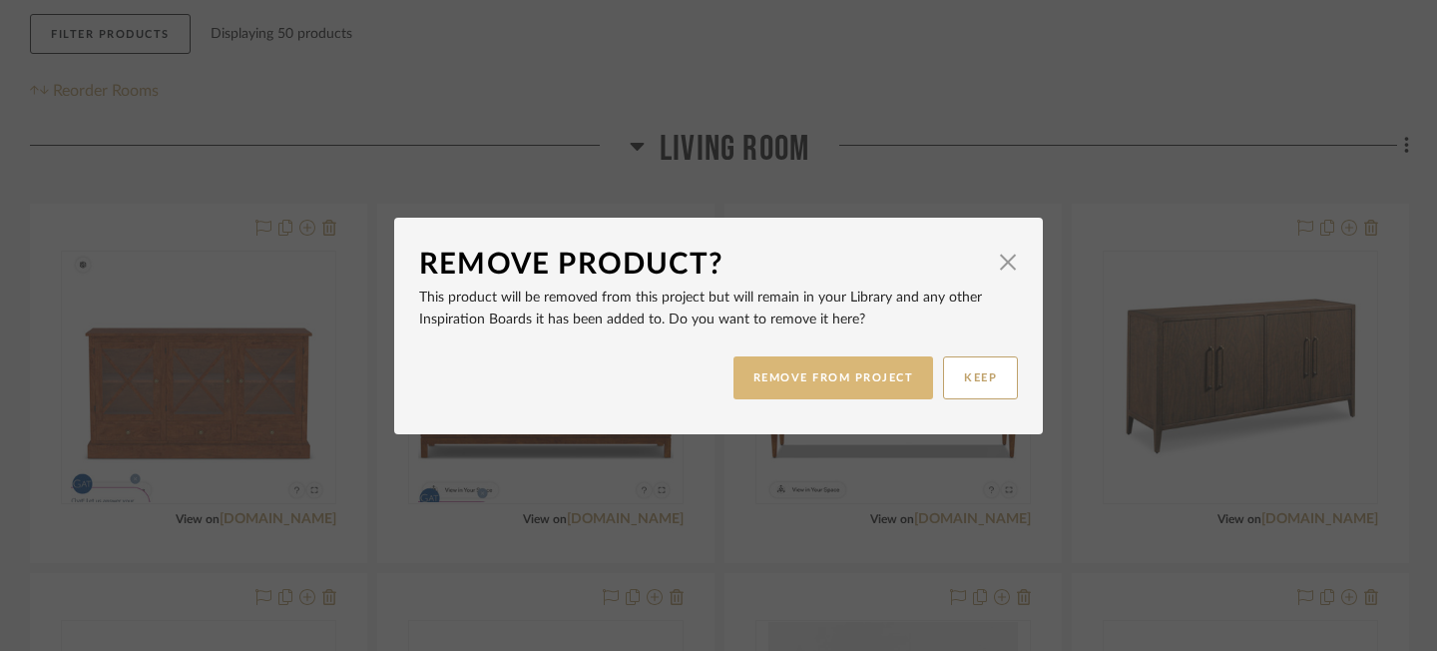
click at [766, 379] on button "REMOVE FROM PROJECT" at bounding box center [834, 377] width 201 height 43
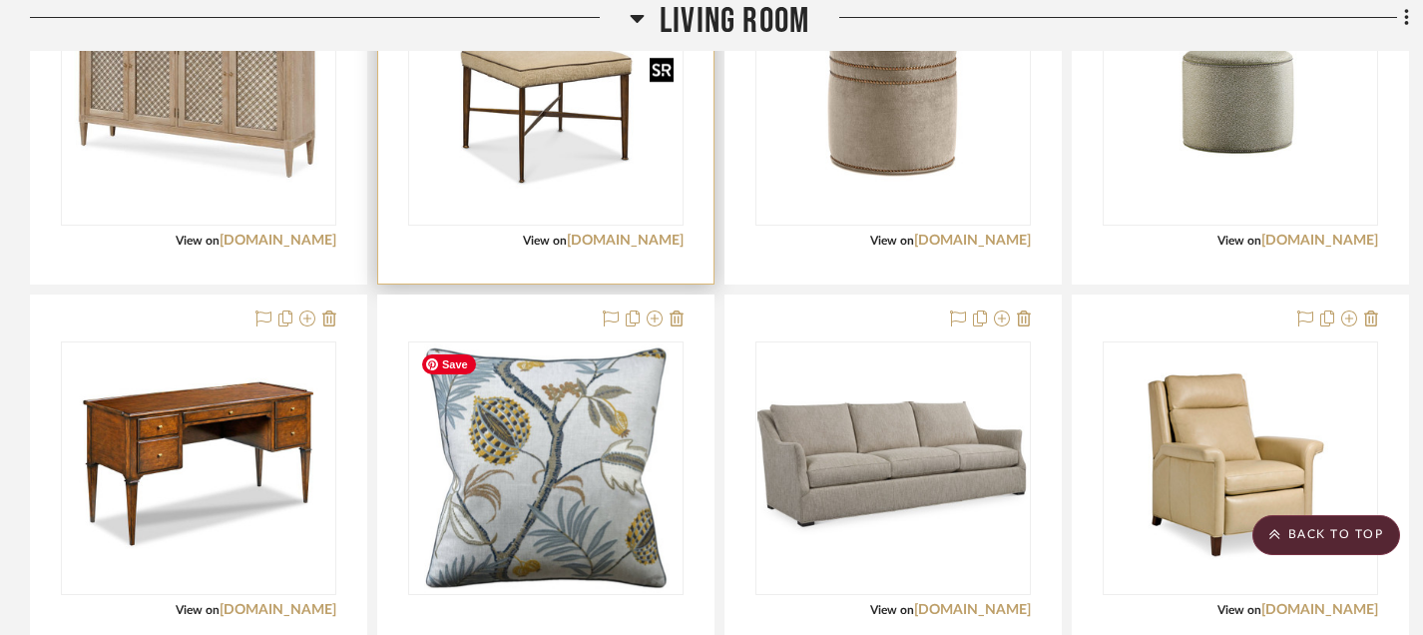
scroll to position [1904, 0]
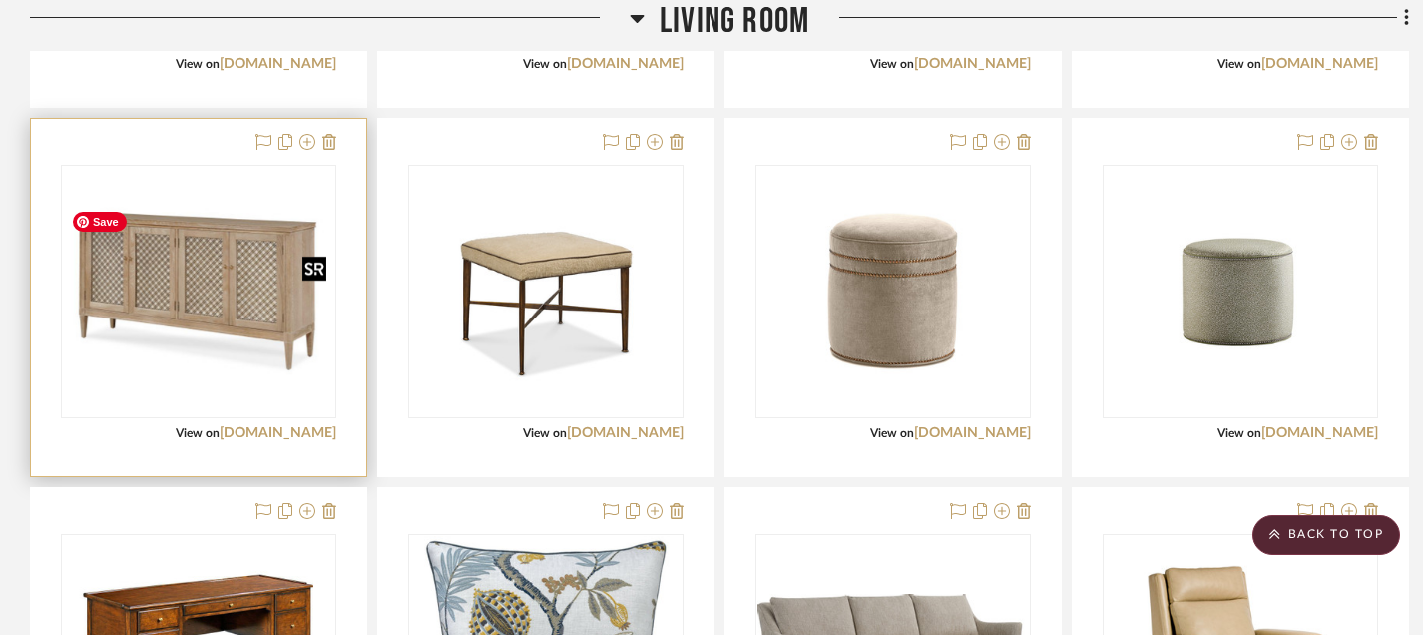
click at [183, 314] on div at bounding box center [198, 291] width 275 height 253
click at [265, 437] on link "[DOMAIN_NAME]" at bounding box center [278, 433] width 117 height 14
click at [157, 314] on img "0" at bounding box center [198, 292] width 271 height 182
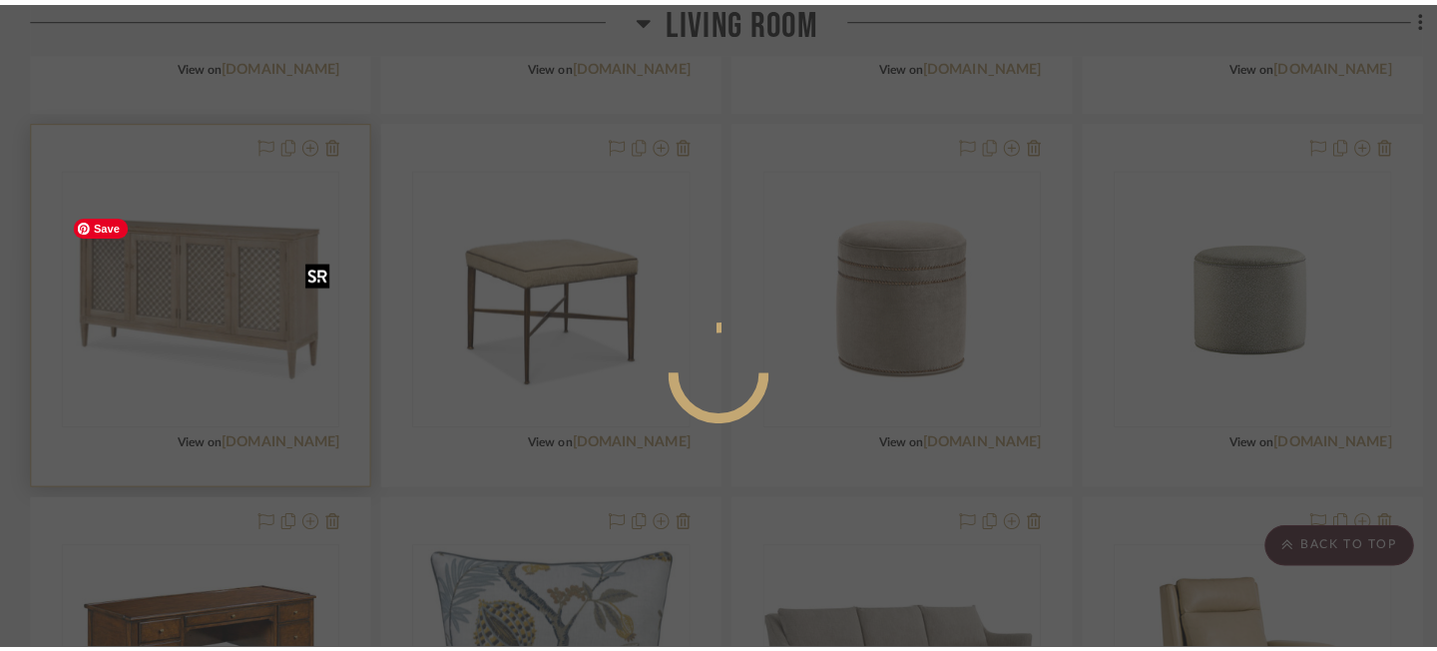
scroll to position [0, 0]
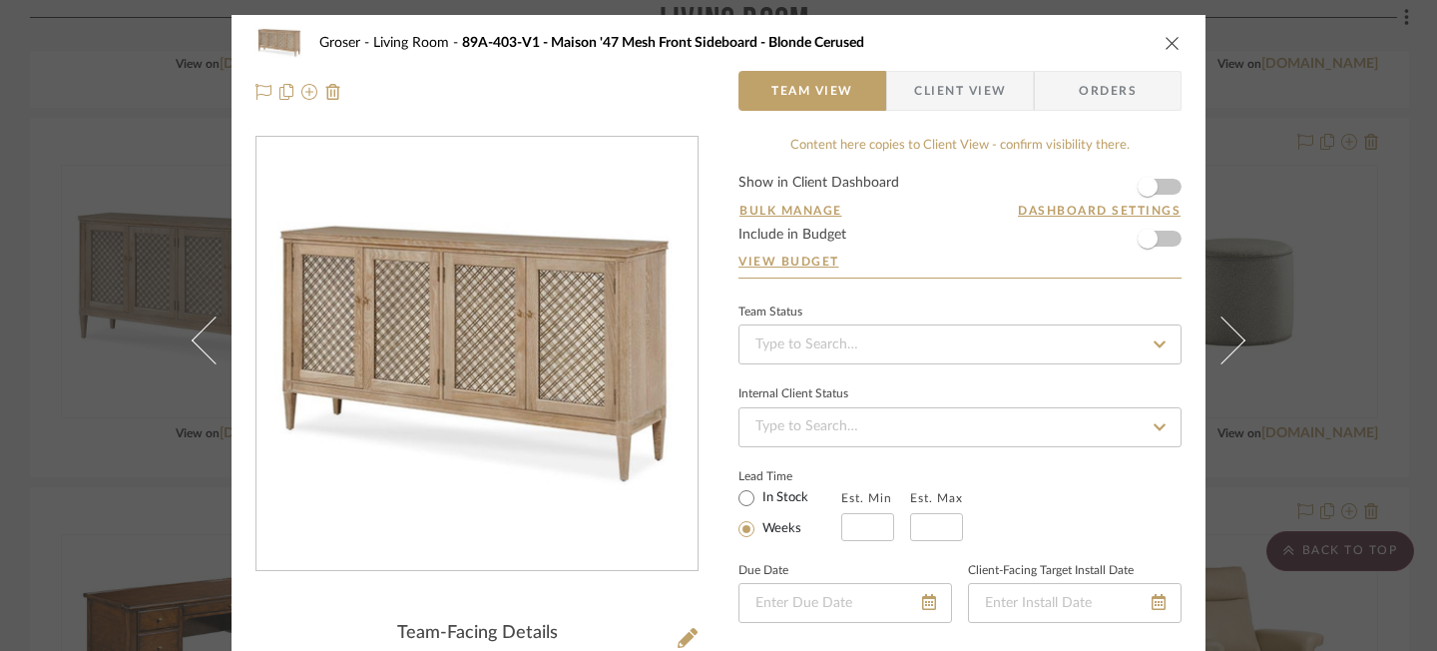
click at [585, 366] on img "0" at bounding box center [476, 354] width 441 height 295
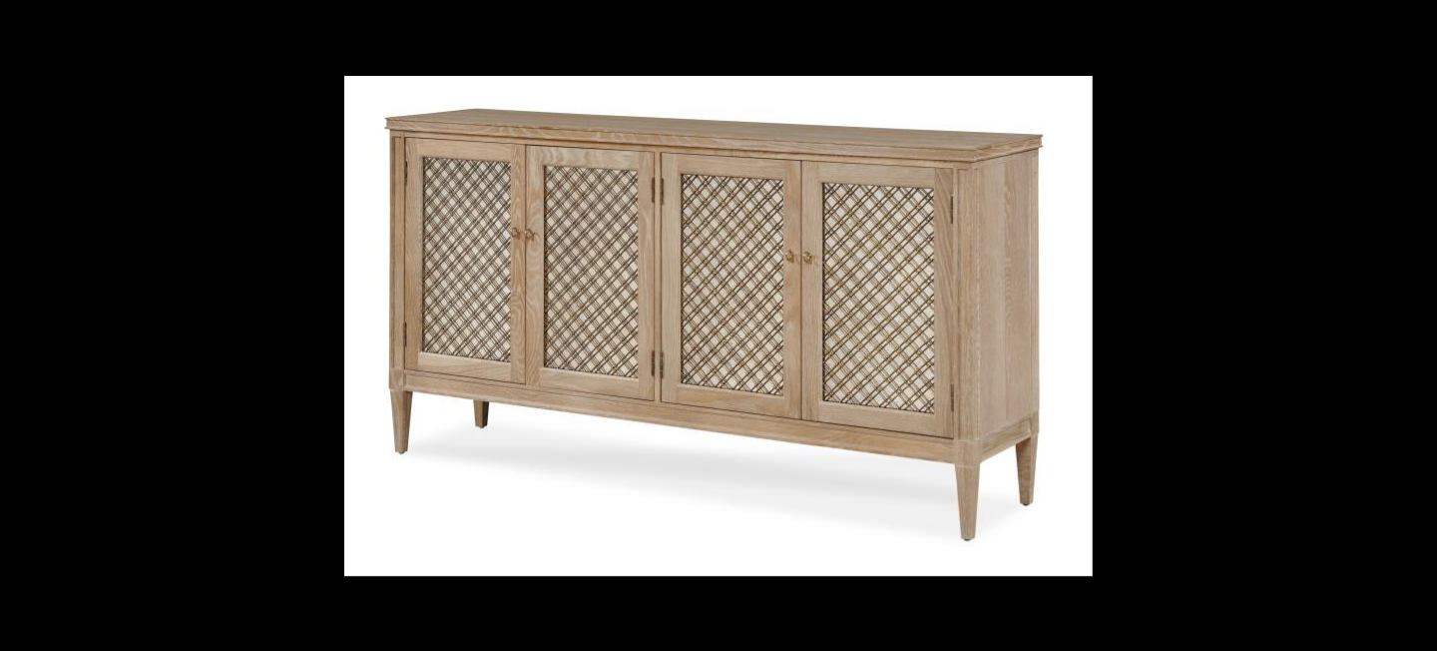
click at [1413, 22] on button at bounding box center [1415, 22] width 44 height 44
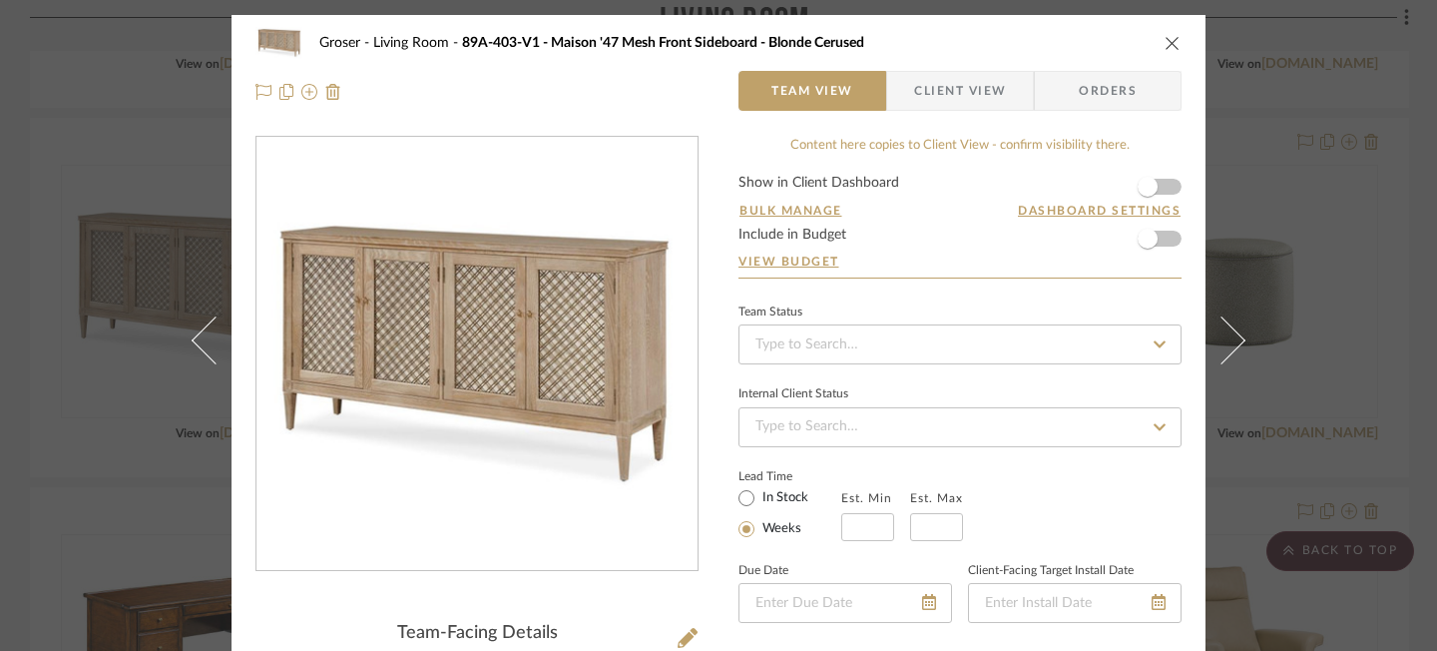
click at [1166, 45] on icon "close" at bounding box center [1173, 43] width 16 height 16
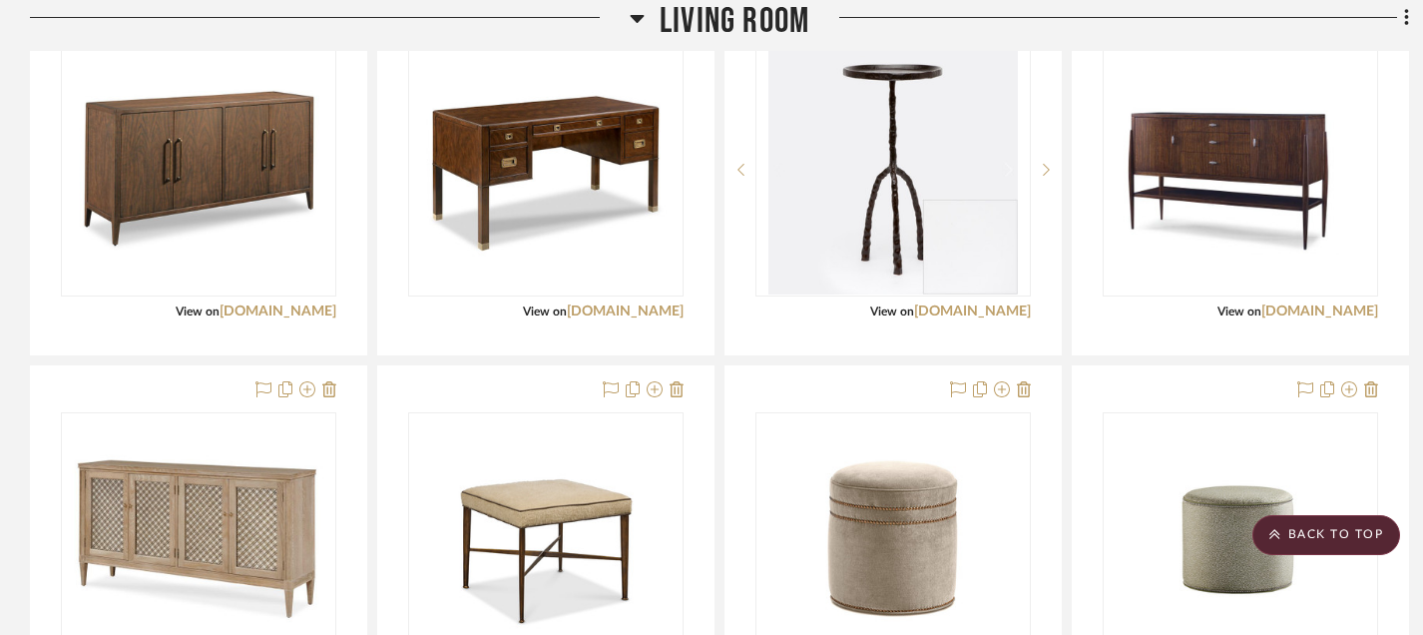
scroll to position [1489, 0]
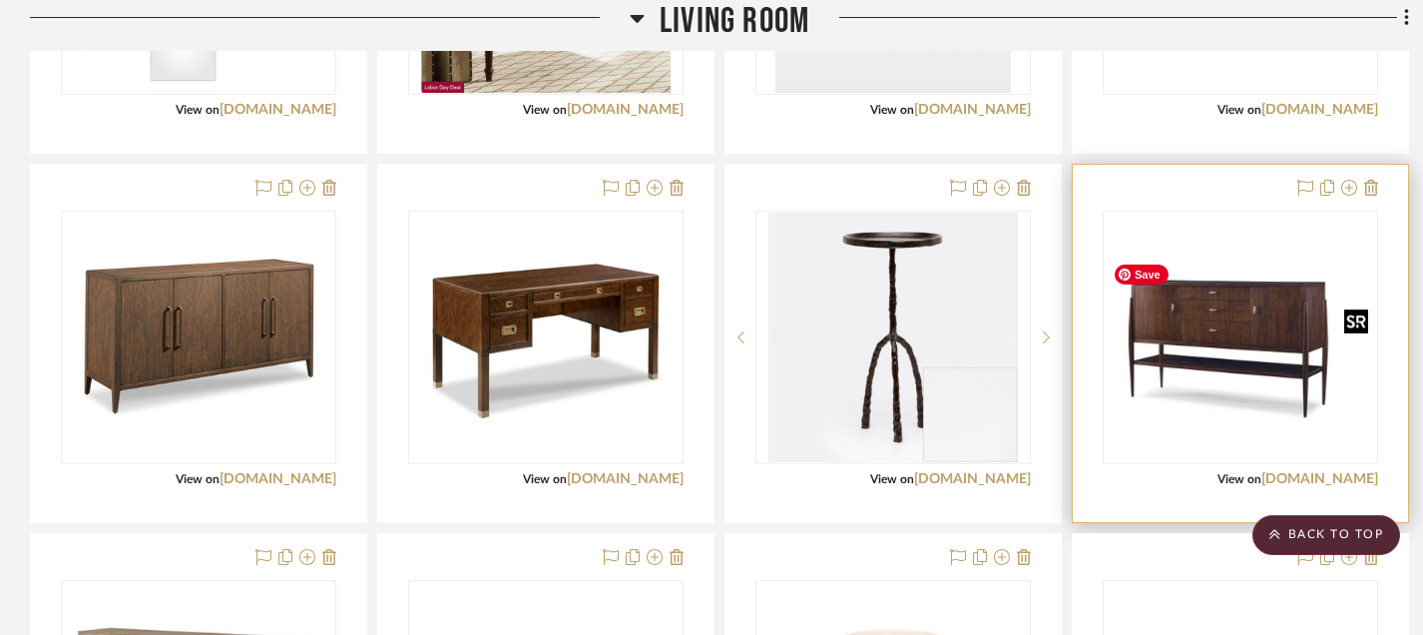
click at [1227, 421] on img "0" at bounding box center [1240, 336] width 271 height 169
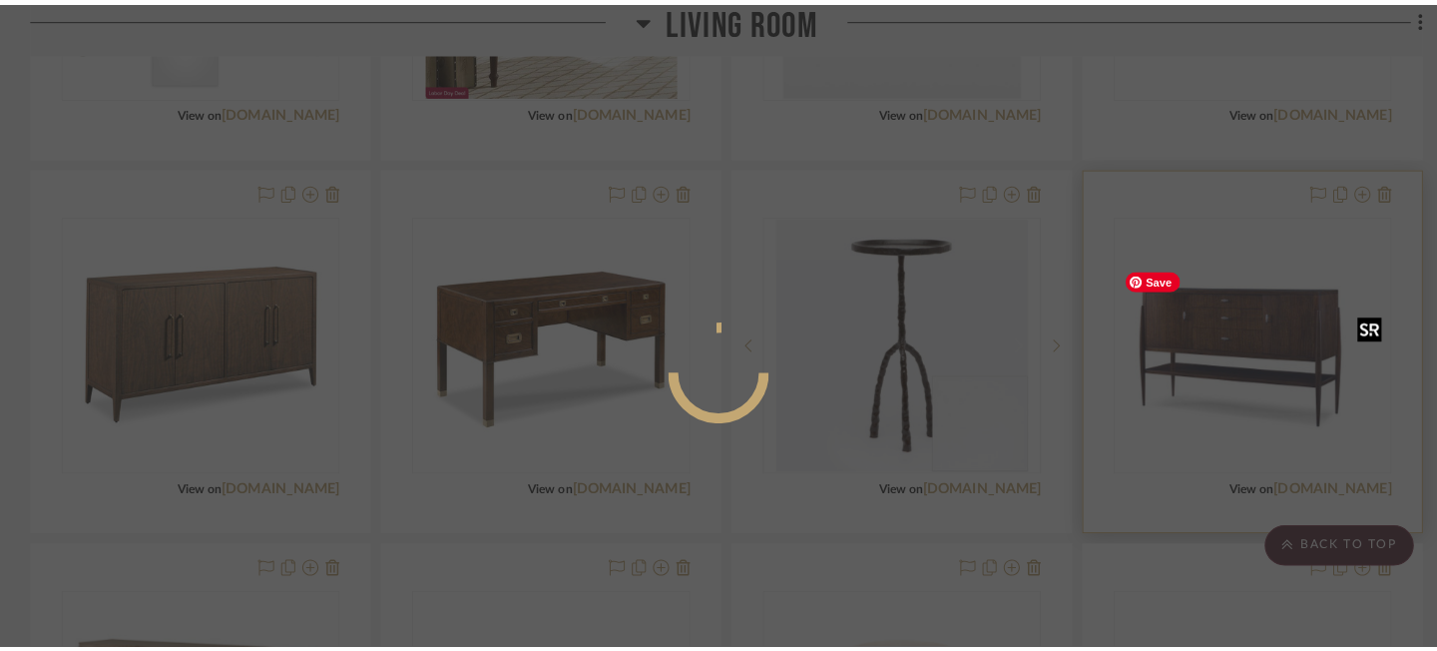
scroll to position [0, 0]
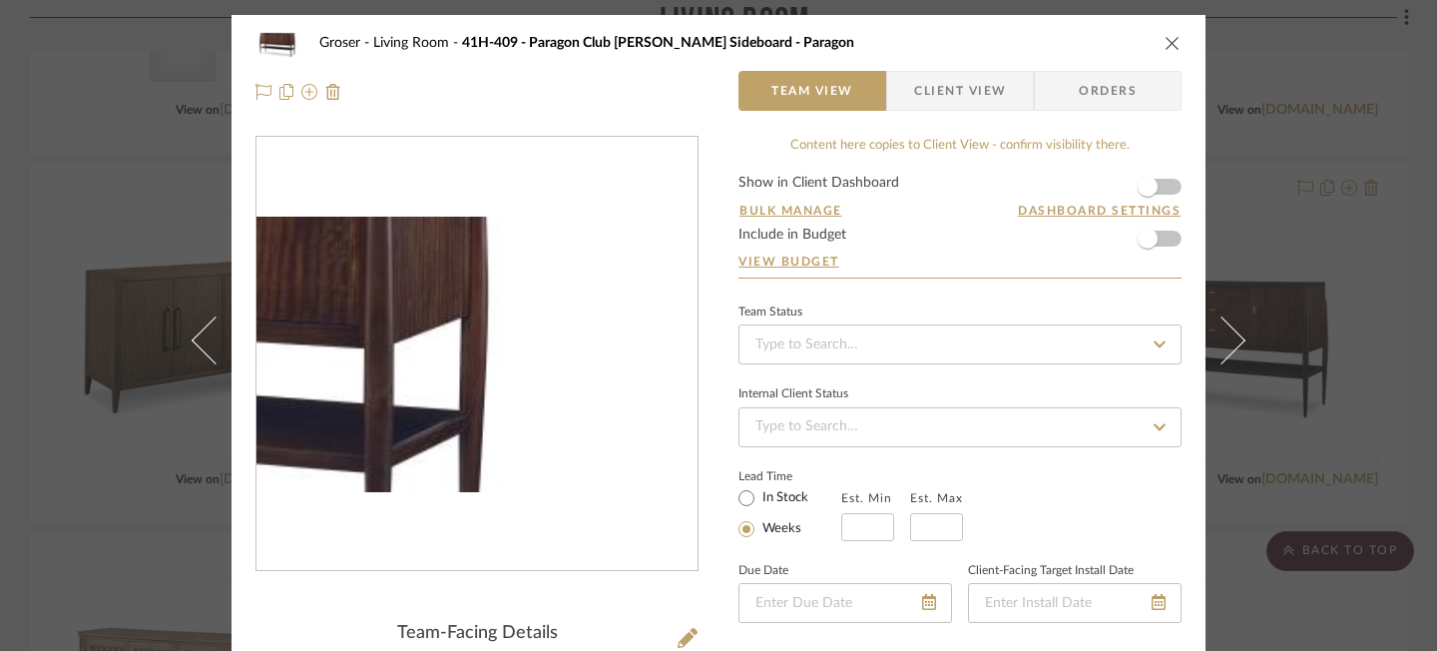
click at [609, 382] on img "0" at bounding box center [476, 354] width 441 height 275
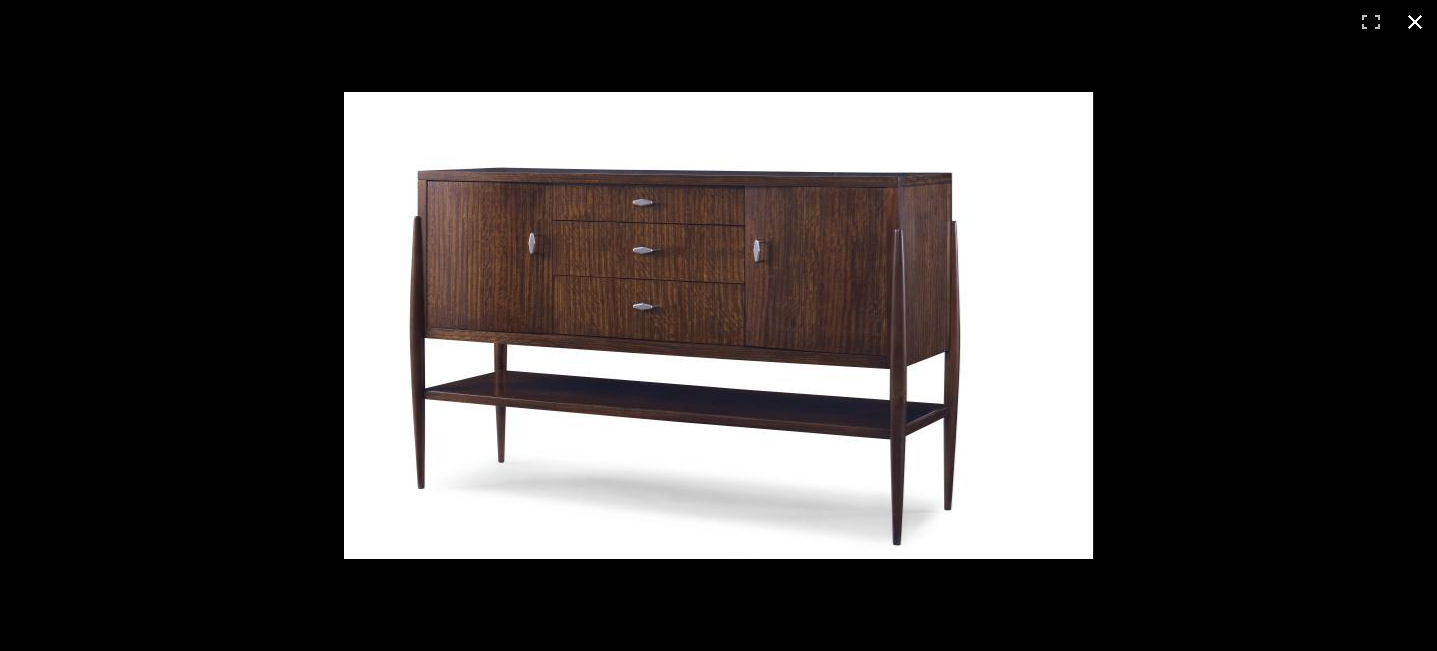
click at [1413, 25] on button at bounding box center [1415, 22] width 44 height 44
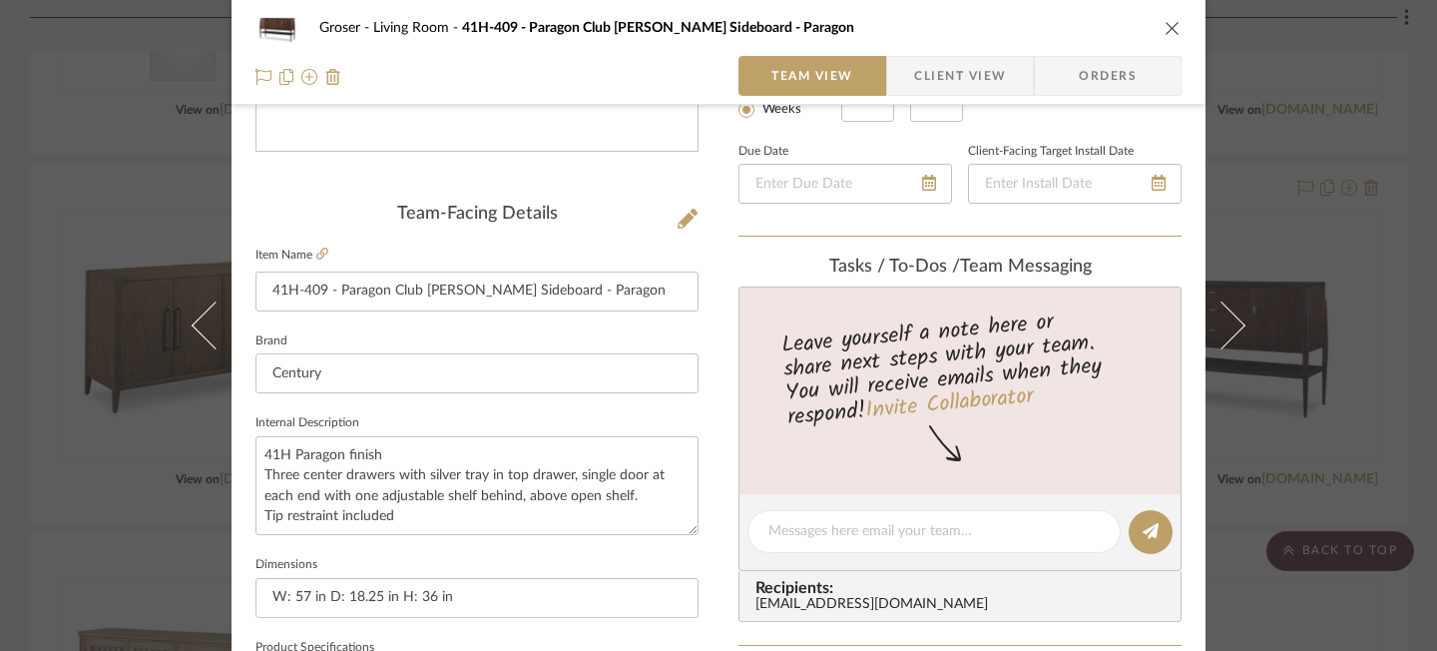
scroll to position [500, 0]
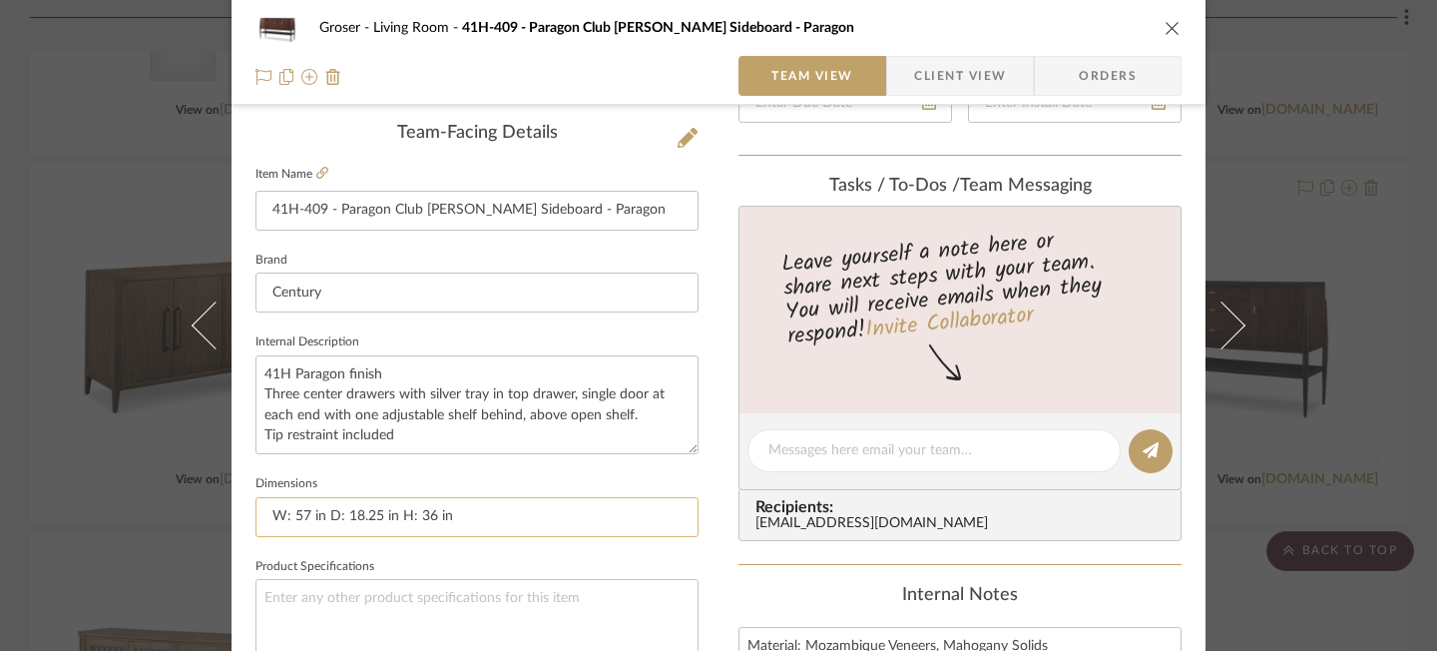
click at [478, 518] on input "W: 57 in D: 18.25 in H: 36 in" at bounding box center [476, 517] width 443 height 40
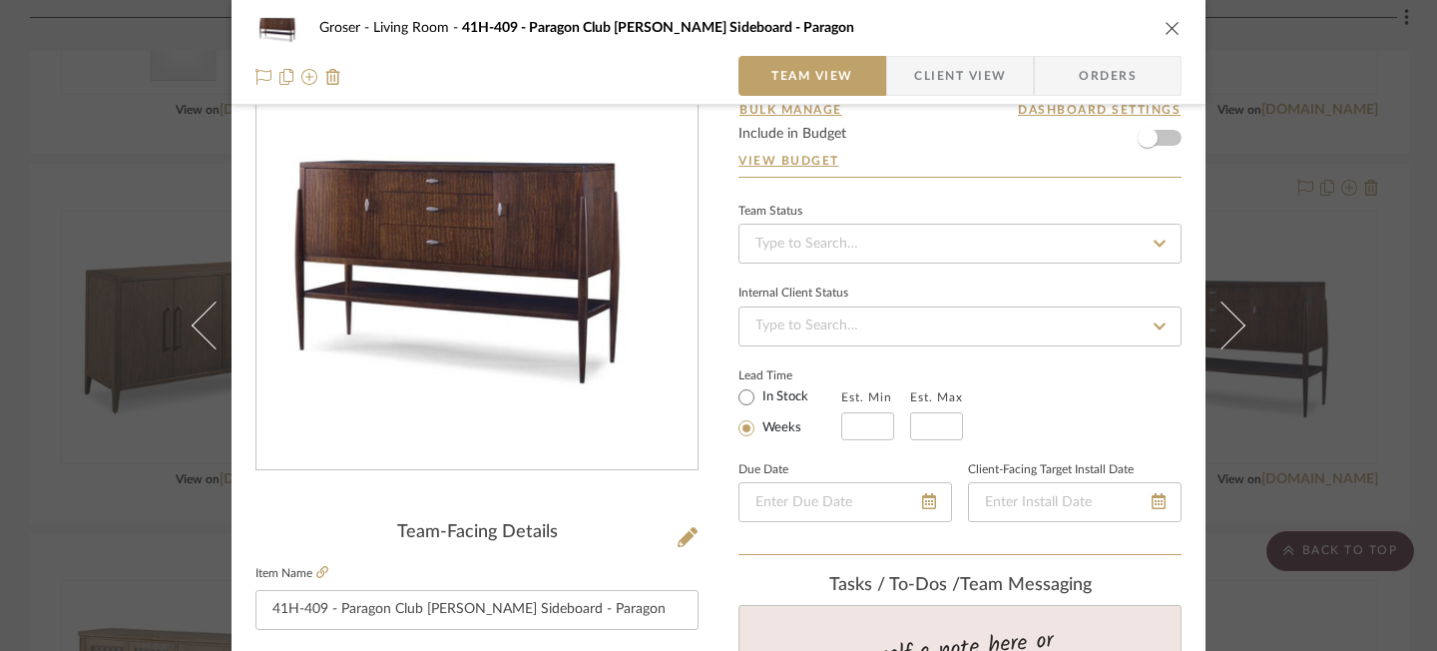
scroll to position [43, 0]
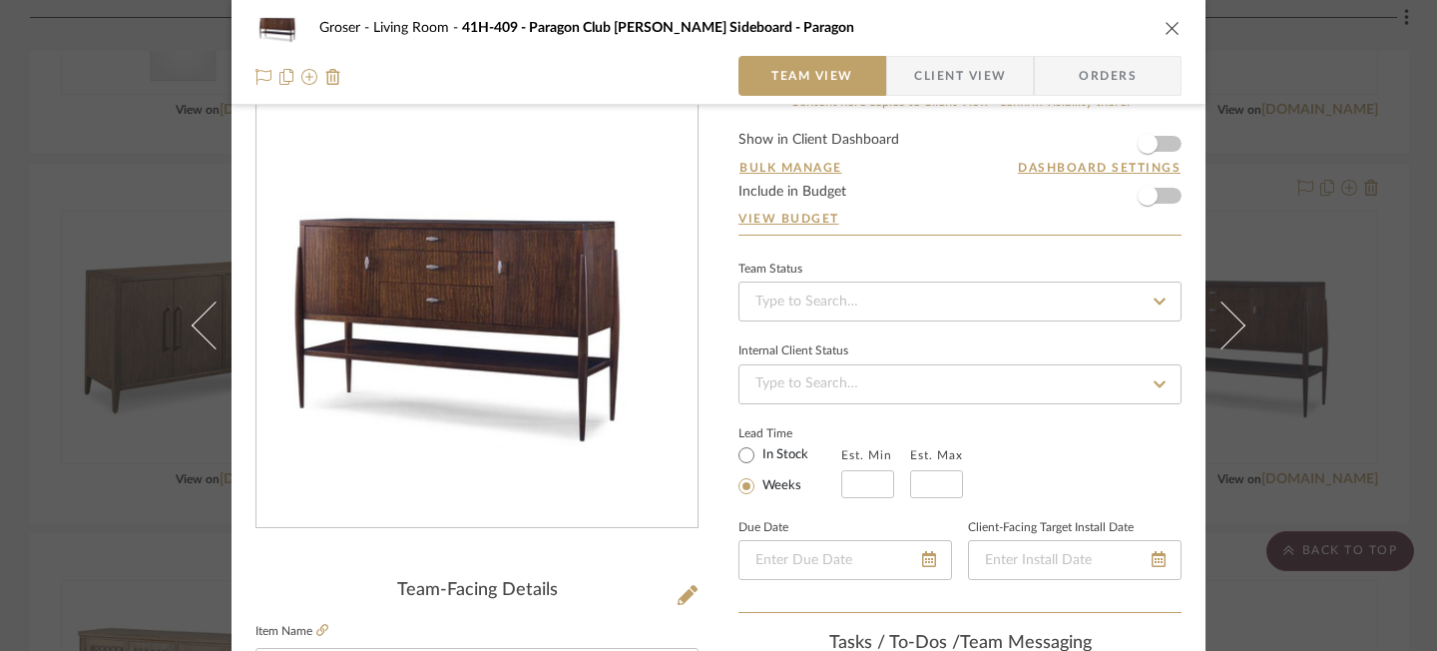
click at [1166, 27] on icon "close" at bounding box center [1173, 28] width 16 height 16
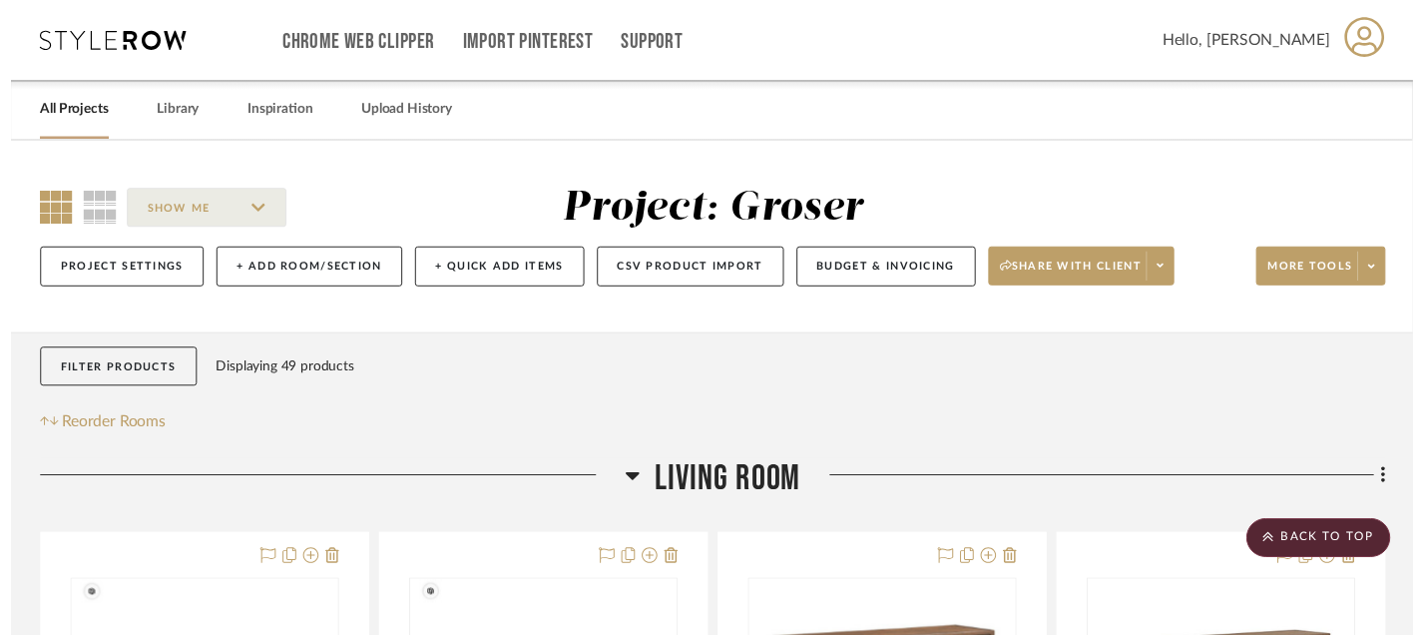
scroll to position [1489, 0]
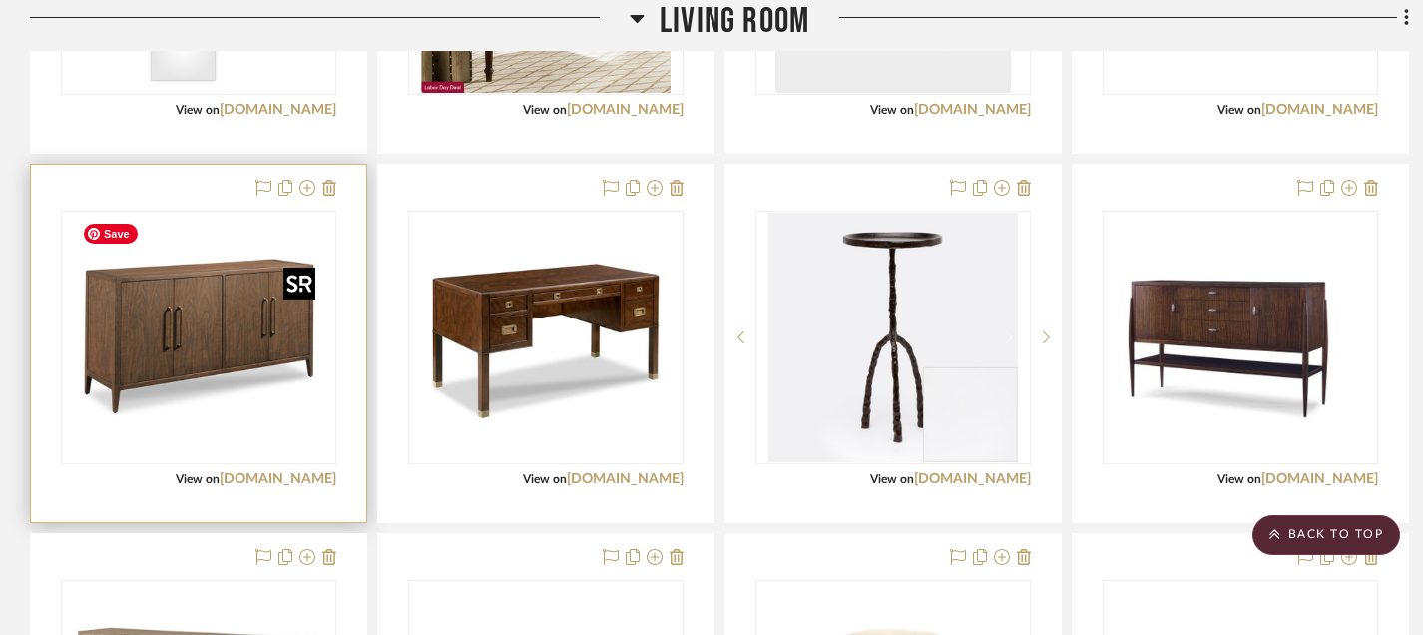
click at [240, 403] on img "0" at bounding box center [198, 337] width 249 height 249
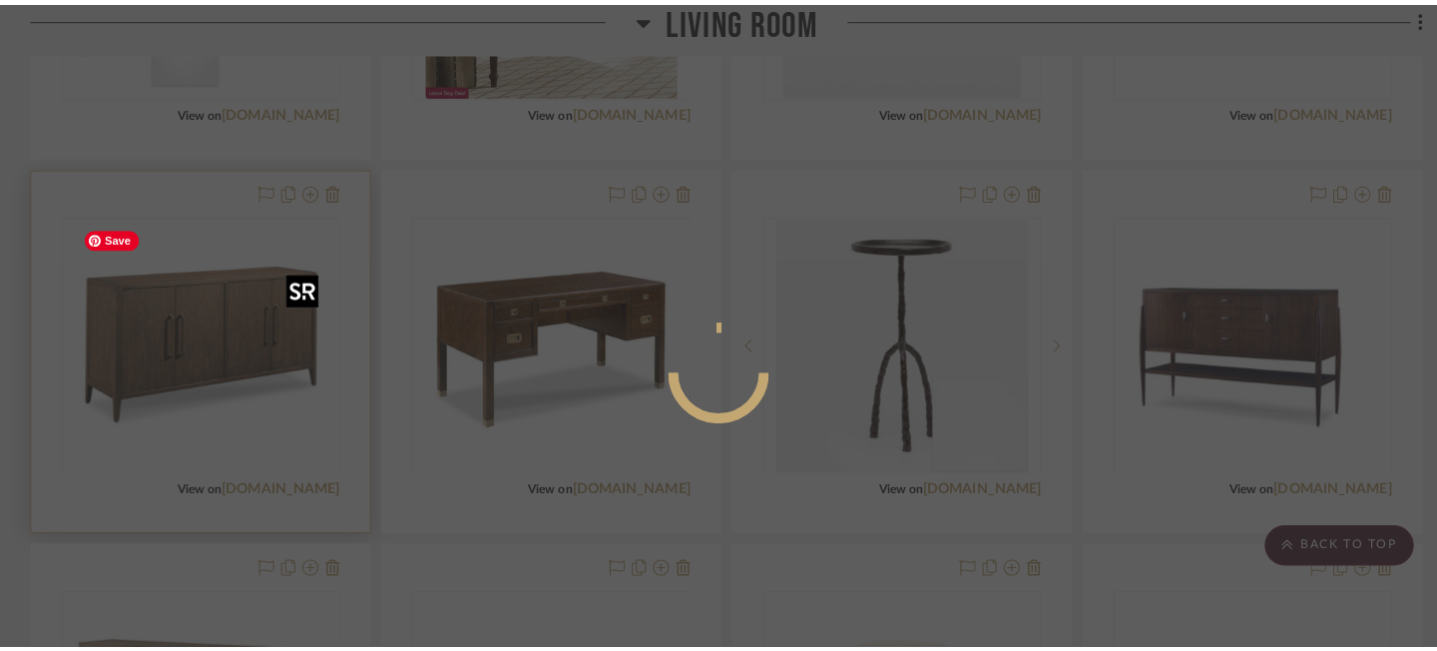
scroll to position [0, 0]
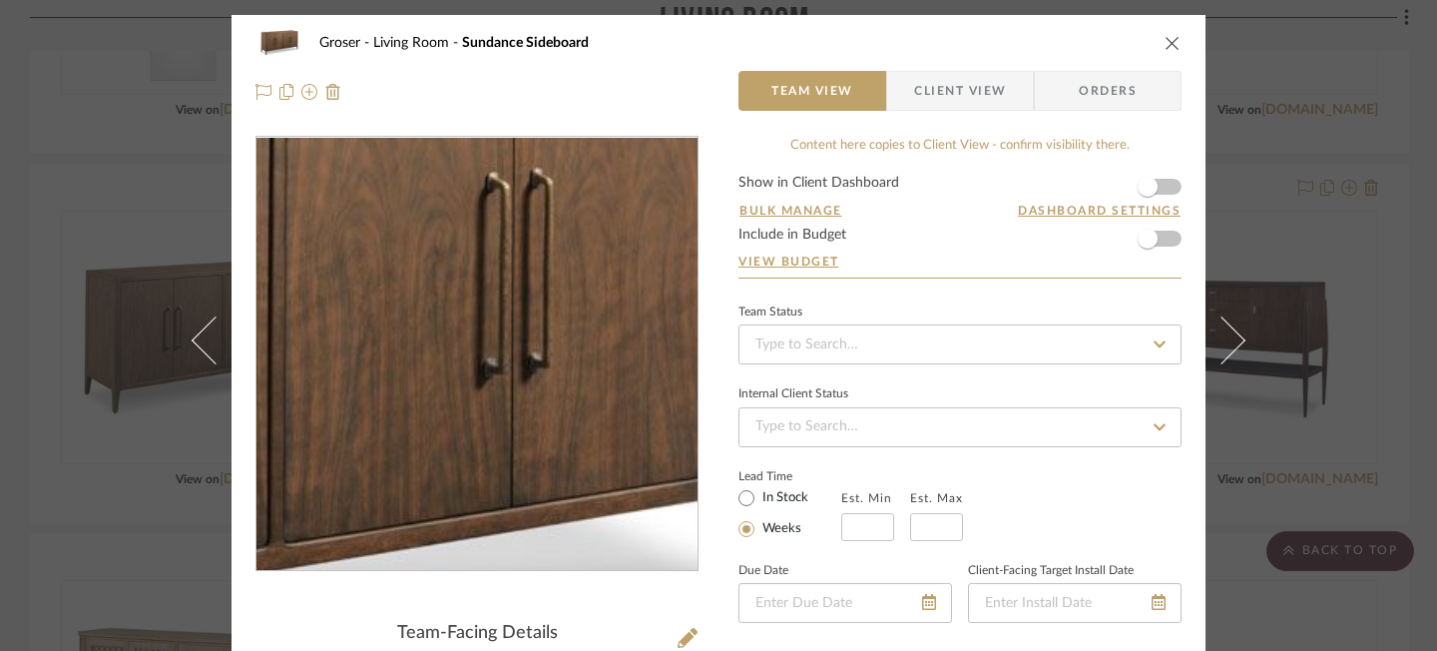
click at [580, 345] on img "0" at bounding box center [476, 354] width 433 height 433
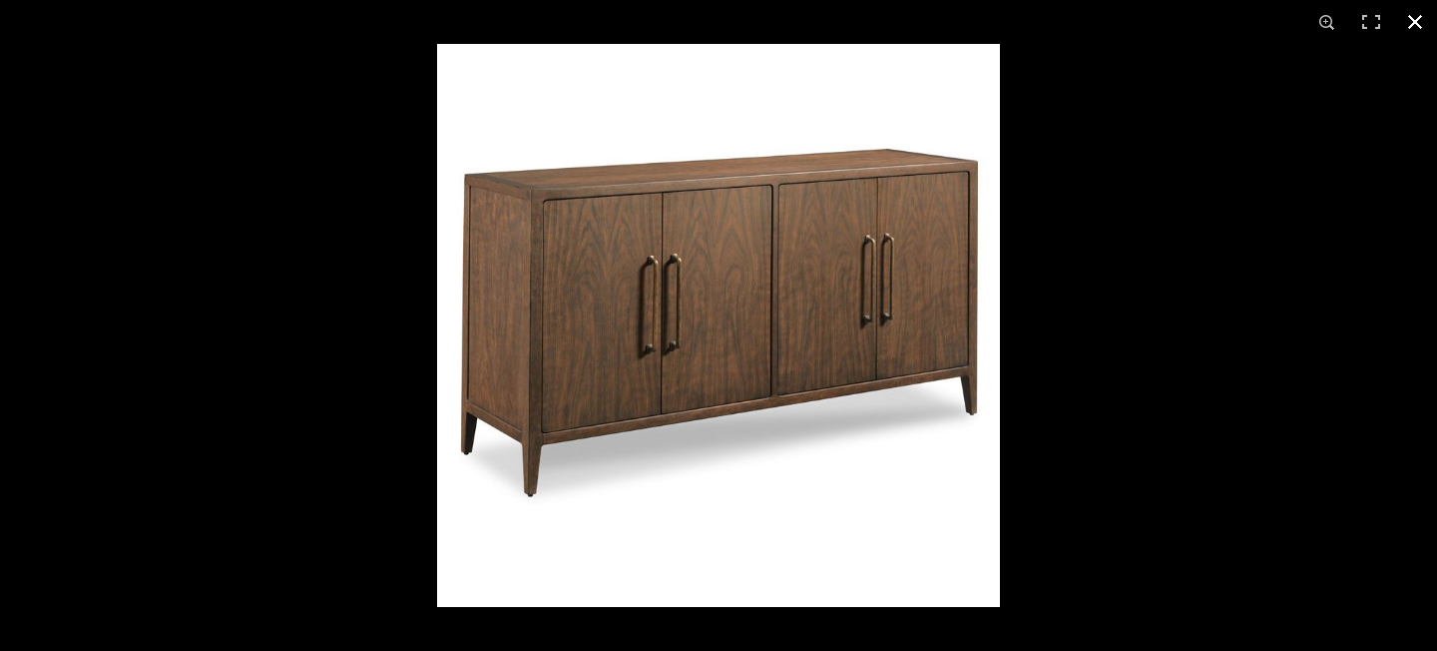
click at [1415, 23] on button at bounding box center [1415, 22] width 44 height 44
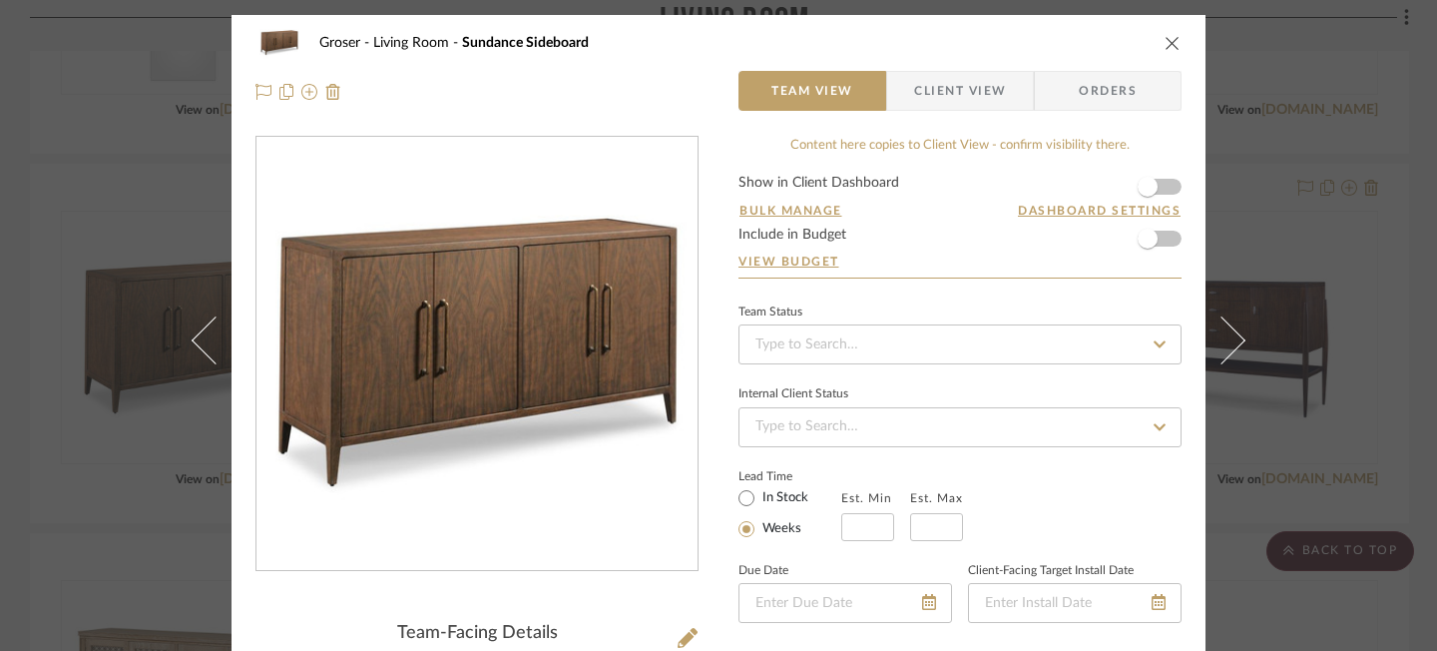
click at [1170, 46] on icon "close" at bounding box center [1173, 43] width 16 height 16
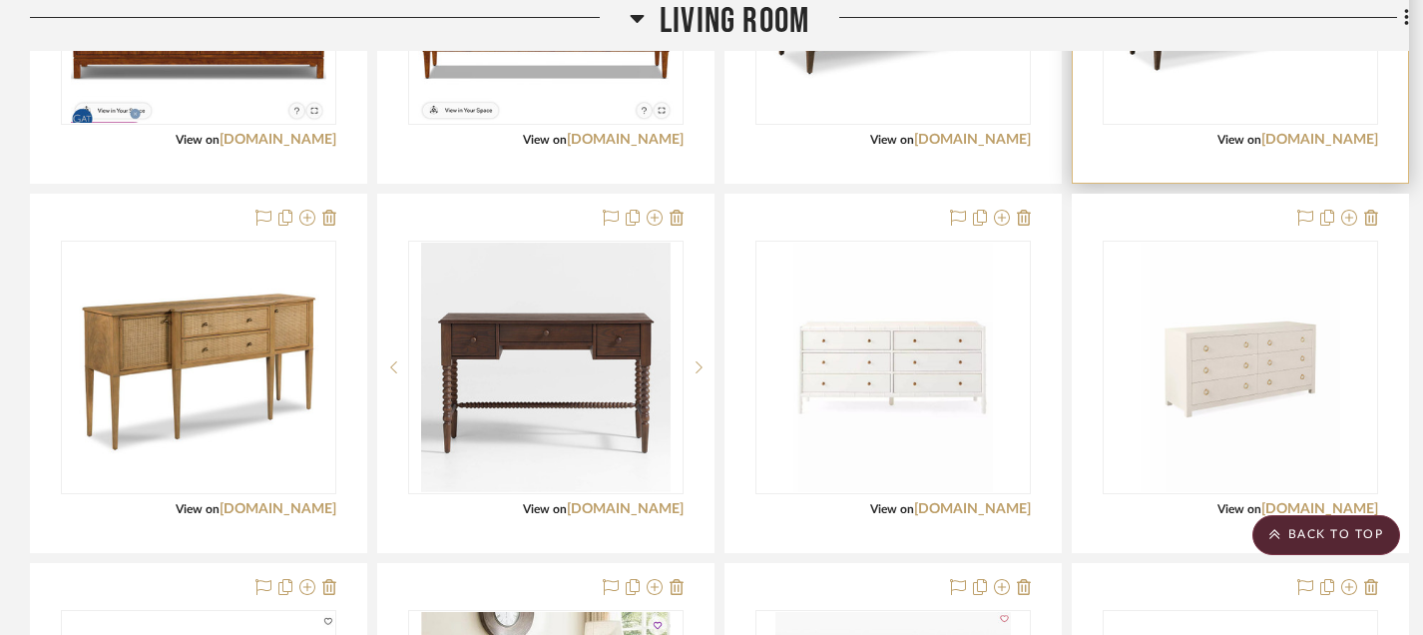
scroll to position [732, 0]
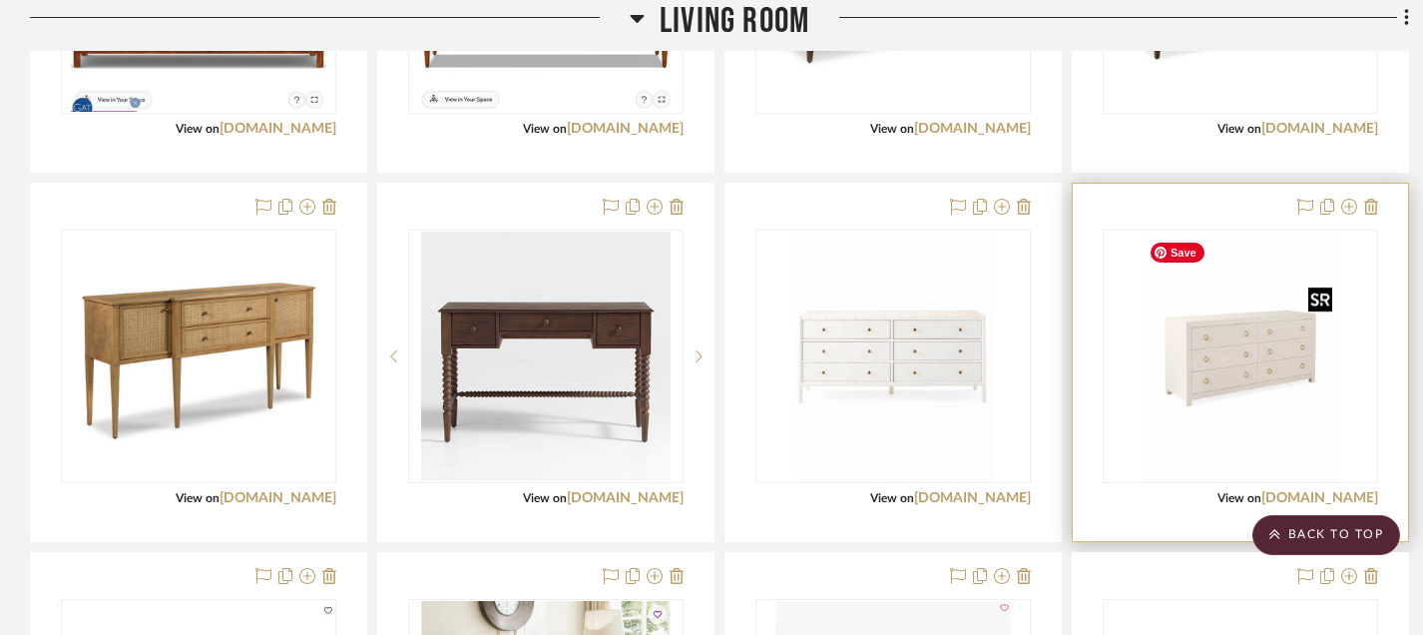
click at [1204, 381] on img "0" at bounding box center [1241, 356] width 200 height 249
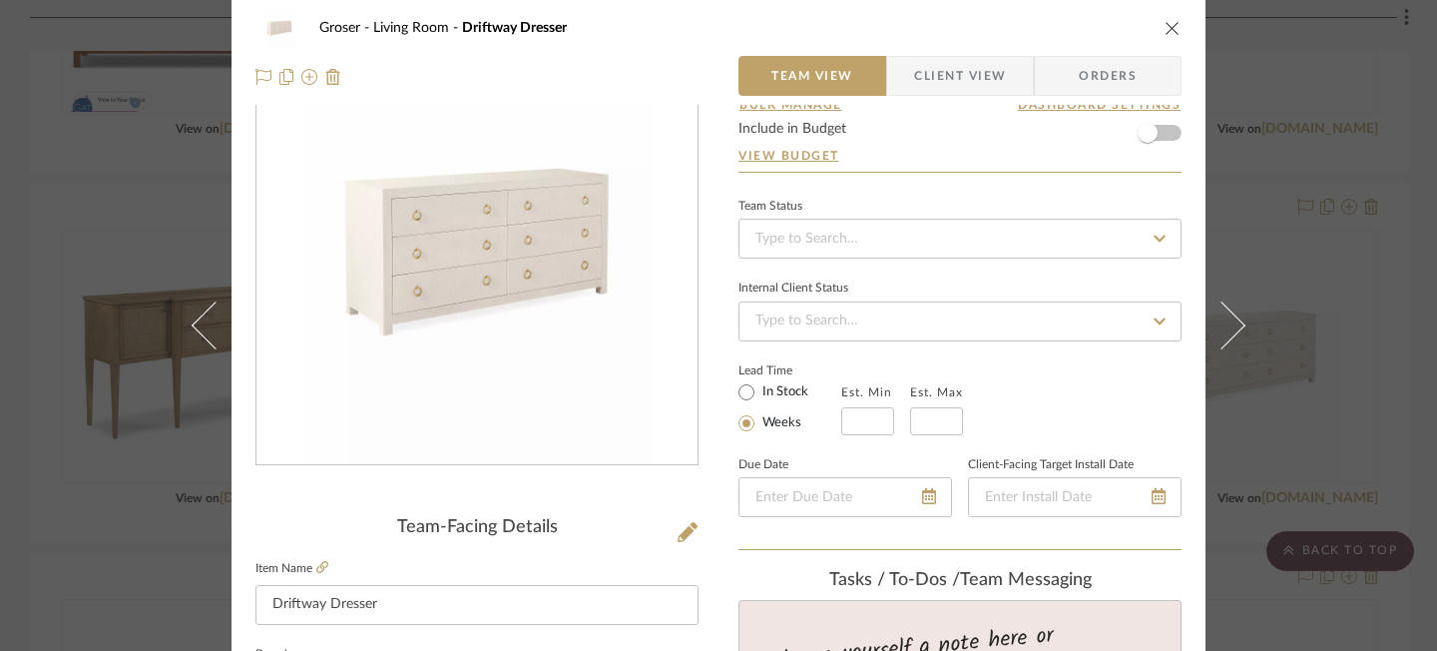
scroll to position [0, 0]
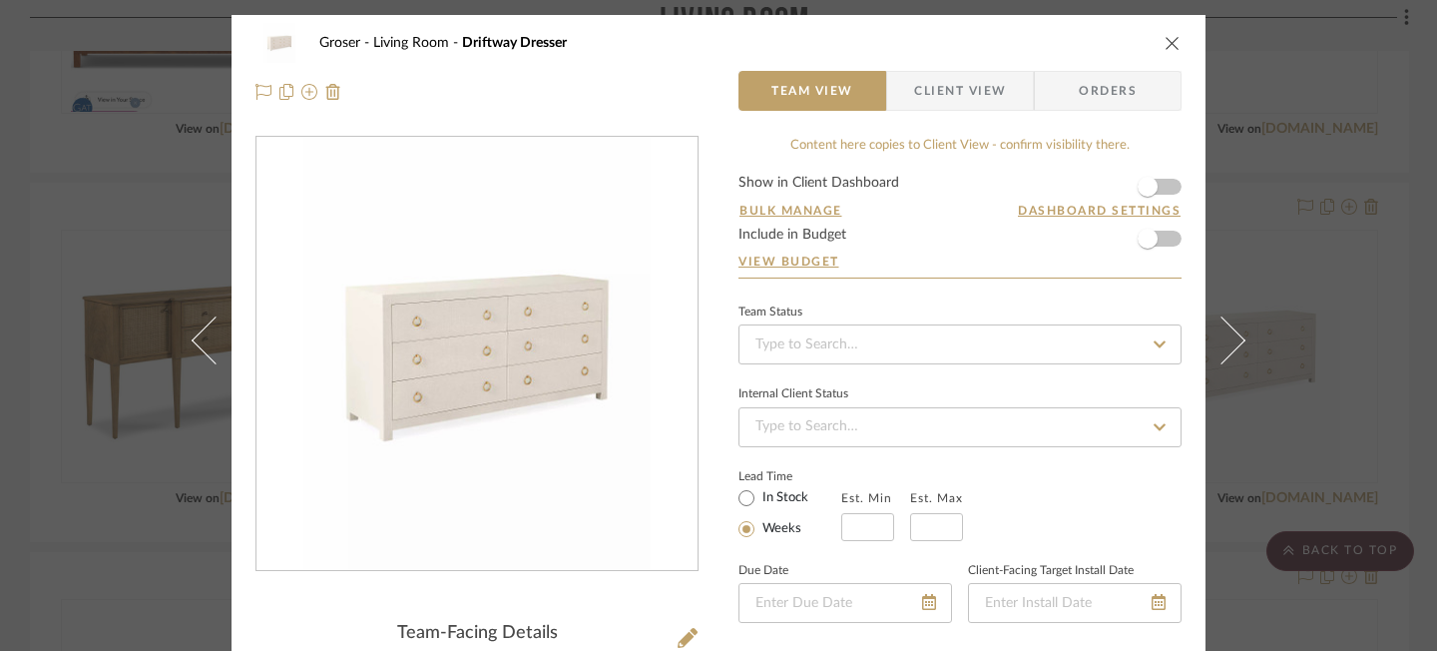
click at [1165, 49] on icon "close" at bounding box center [1173, 43] width 16 height 16
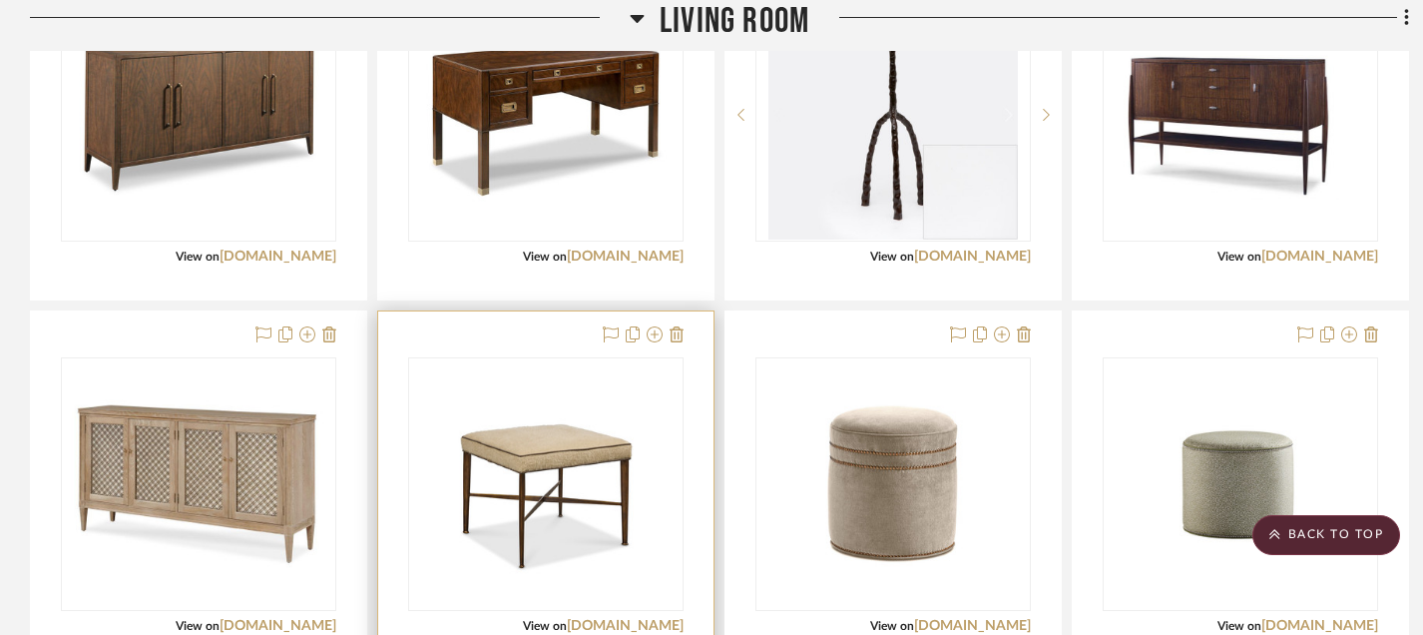
scroll to position [1739, 0]
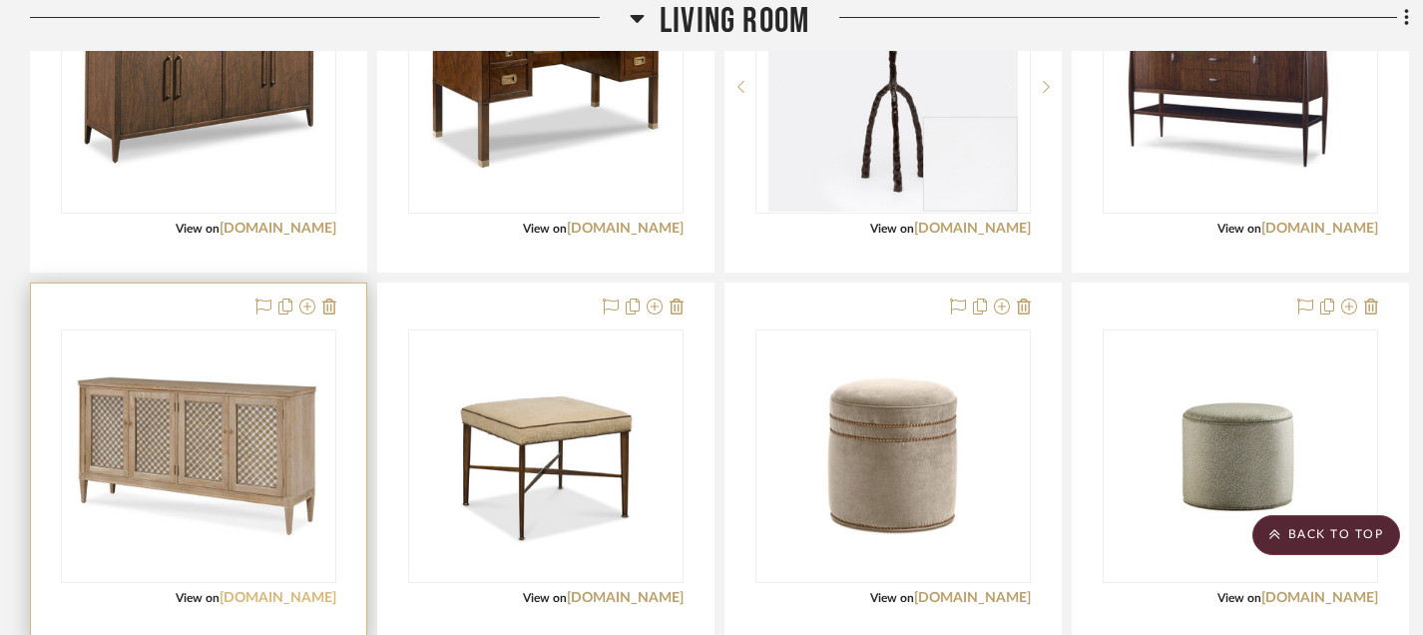
click at [241, 598] on link "[DOMAIN_NAME]" at bounding box center [278, 598] width 117 height 14
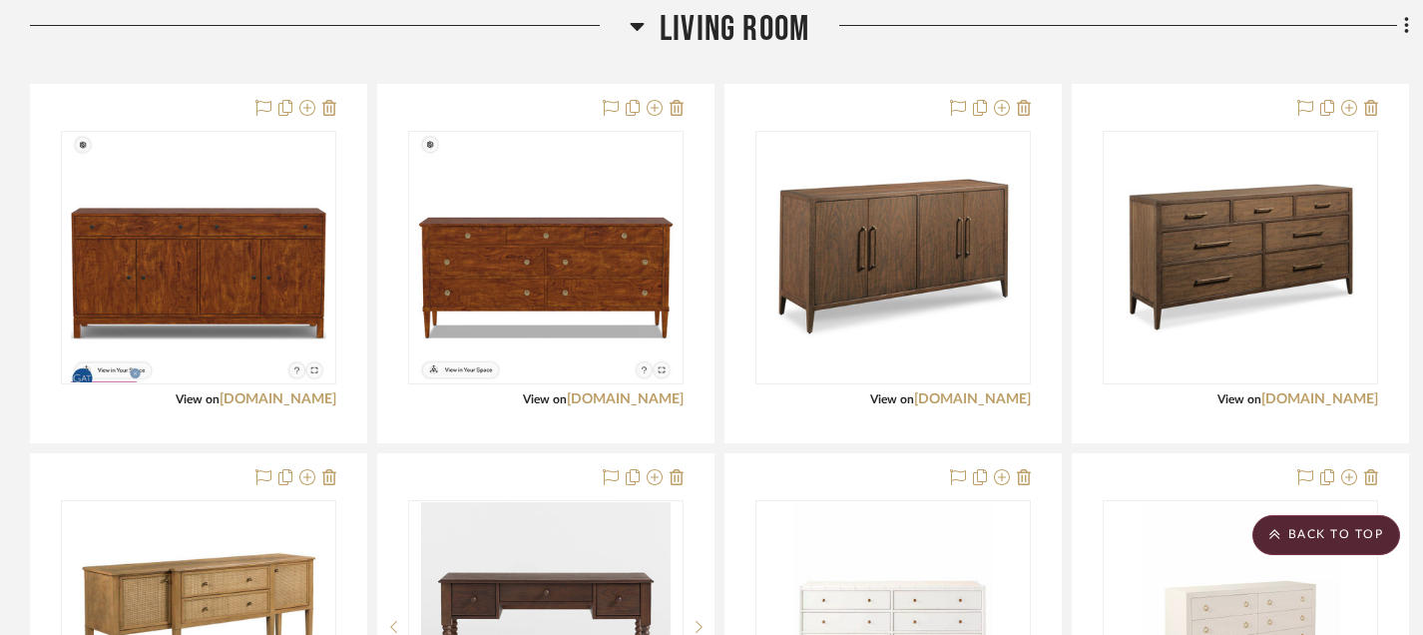
scroll to position [469, 0]
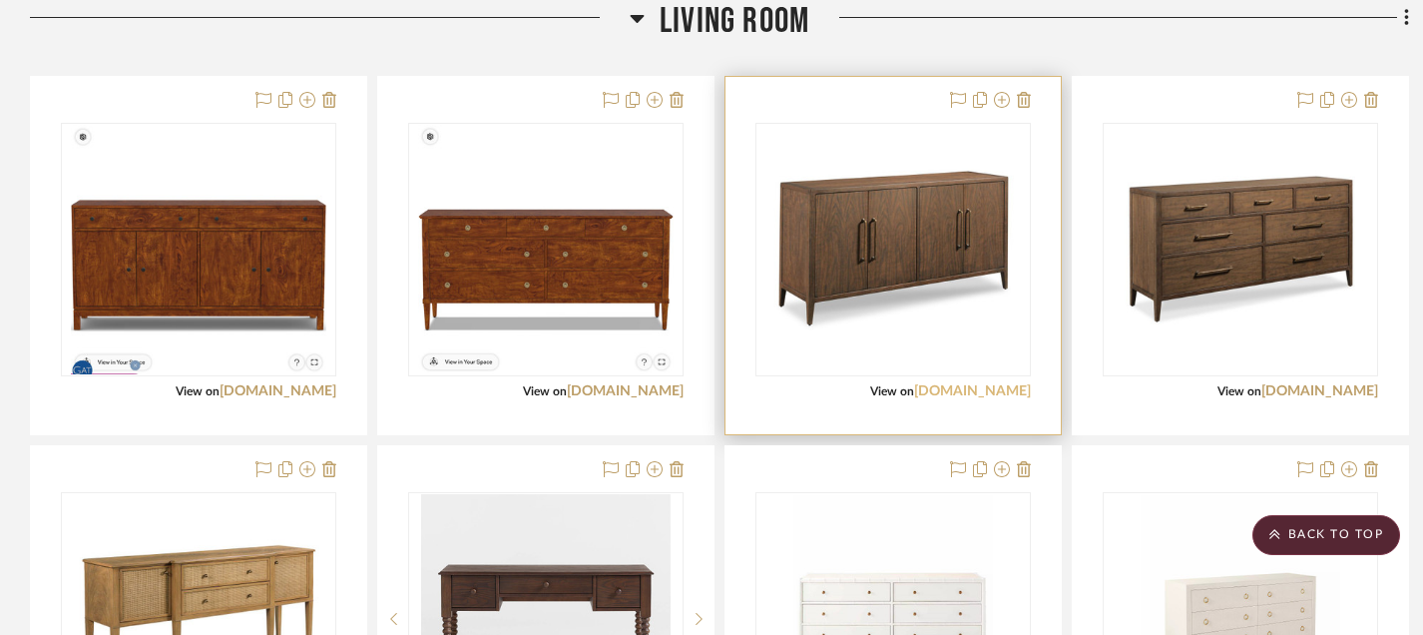
click at [936, 388] on link "[DOMAIN_NAME]" at bounding box center [972, 391] width 117 height 14
